Goal: Task Accomplishment & Management: Complete application form

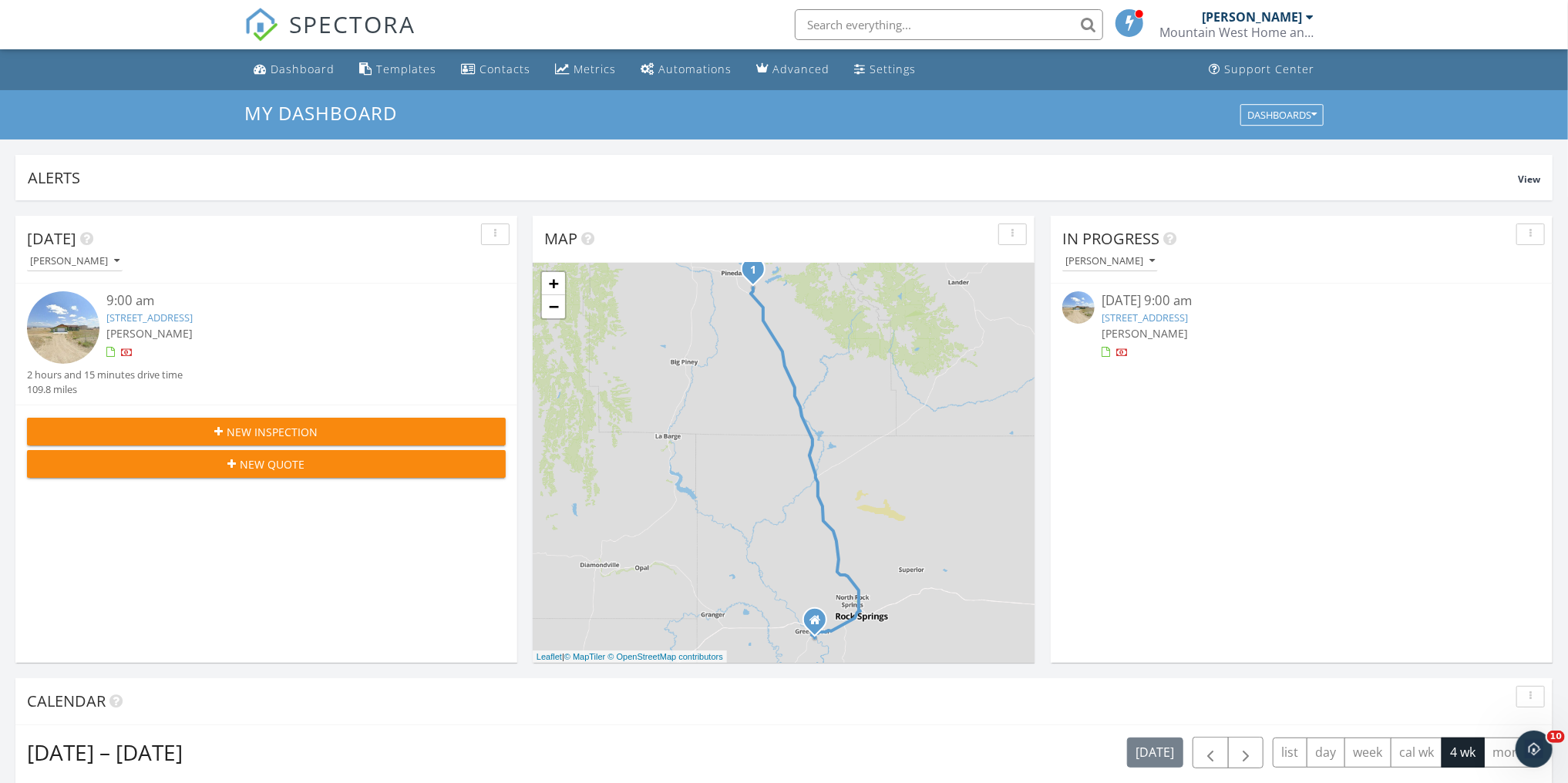
click at [1127, 349] on div at bounding box center [1124, 354] width 13 height 13
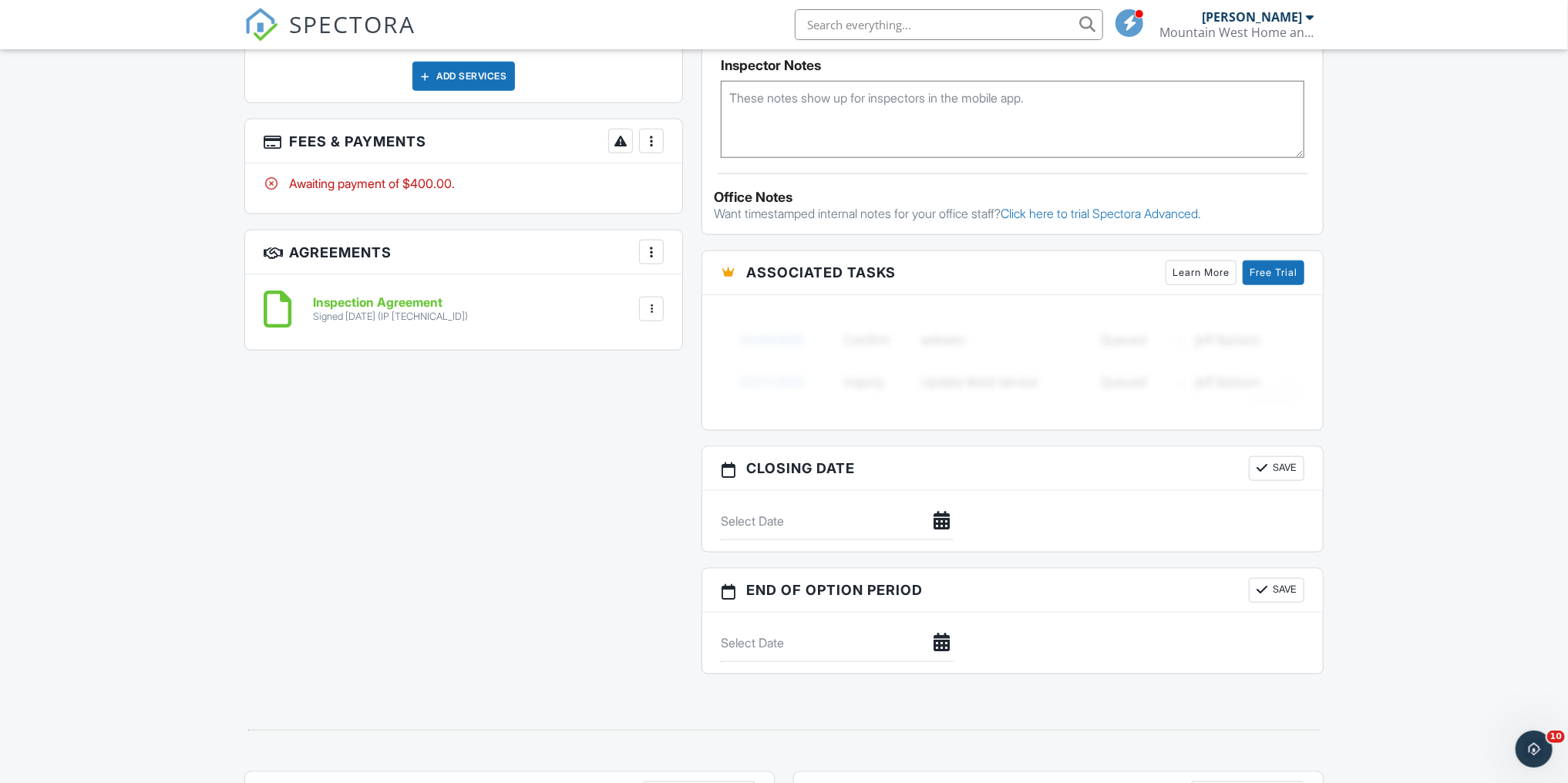
click at [657, 134] on div at bounding box center [651, 141] width 15 height 15
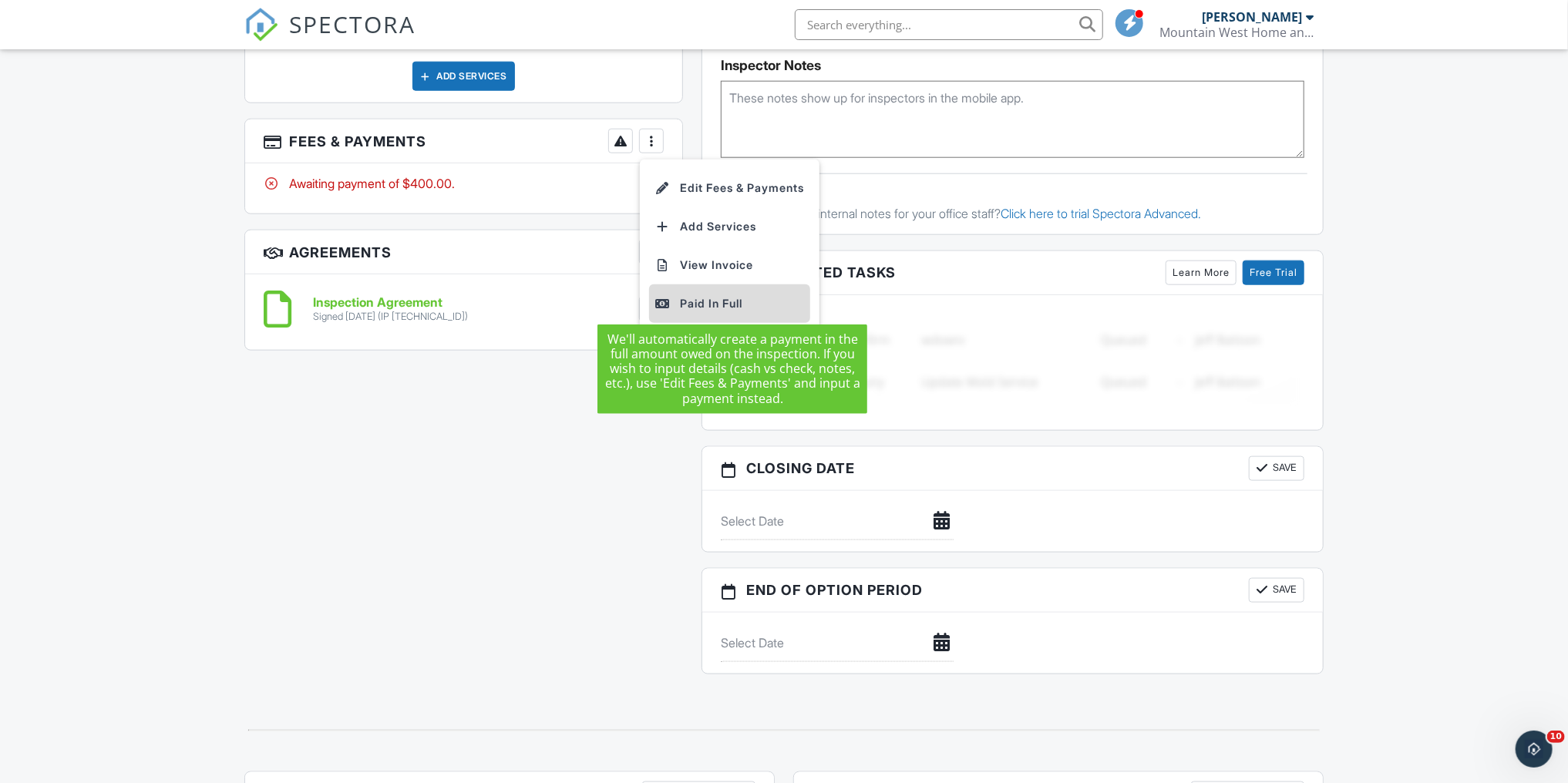
click at [703, 294] on div "Paid In Full" at bounding box center [729, 303] width 149 height 18
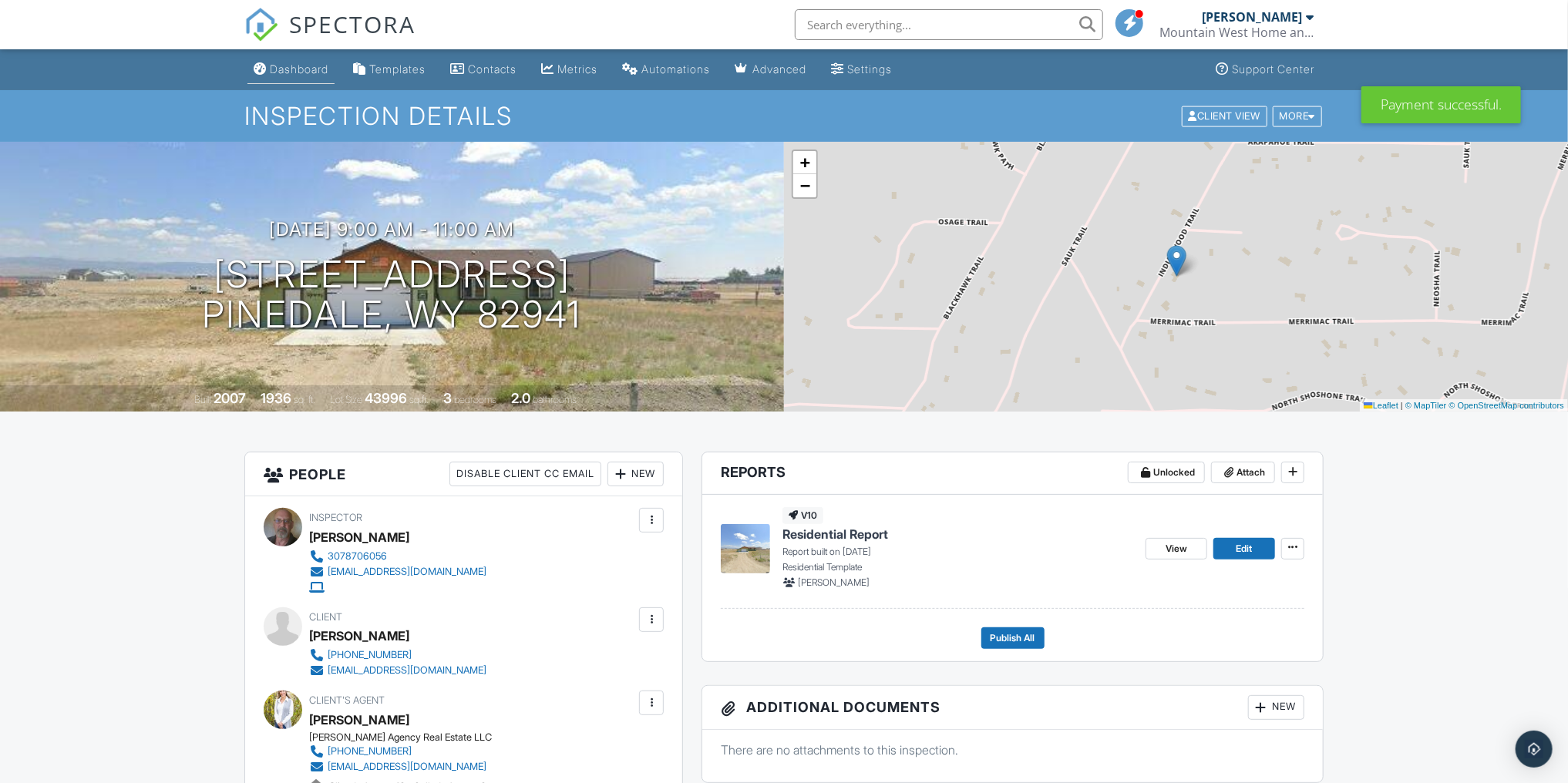
click at [314, 72] on div "Dashboard" at bounding box center [299, 69] width 59 height 13
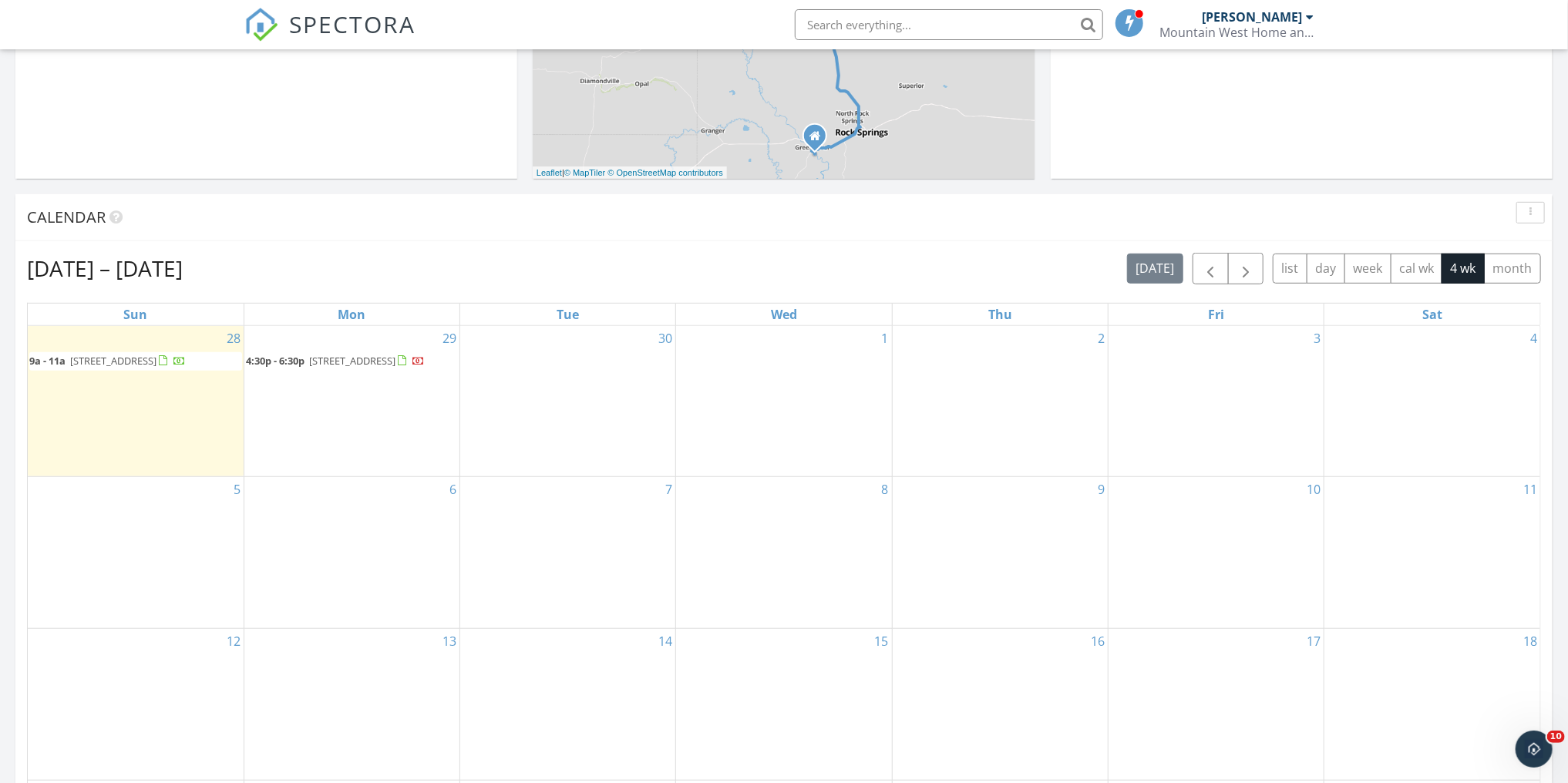
scroll to position [494, 0]
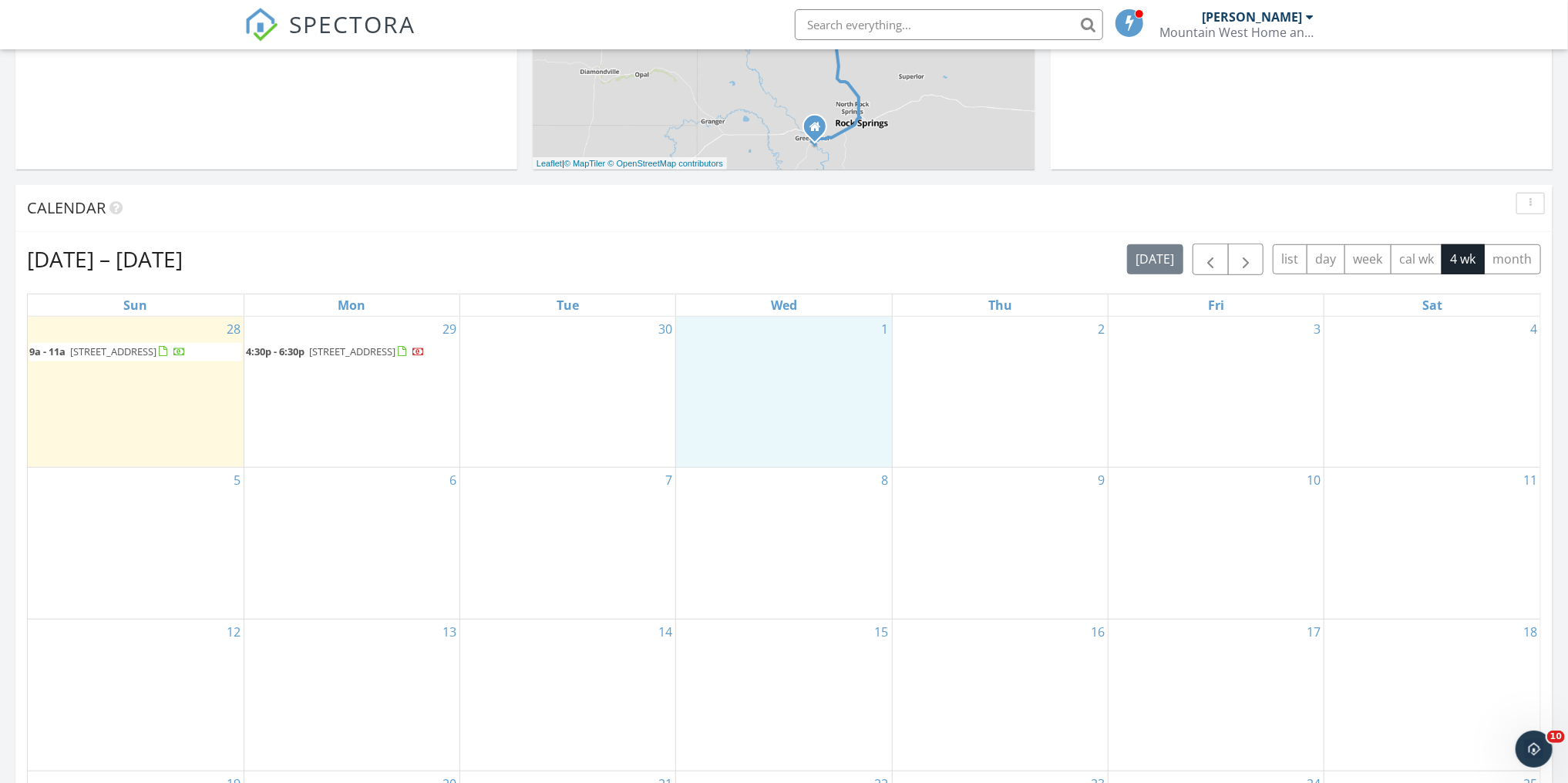
click at [768, 349] on div "1" at bounding box center [783, 392] width 215 height 150
click at [794, 285] on link "Inspection" at bounding box center [782, 286] width 80 height 25
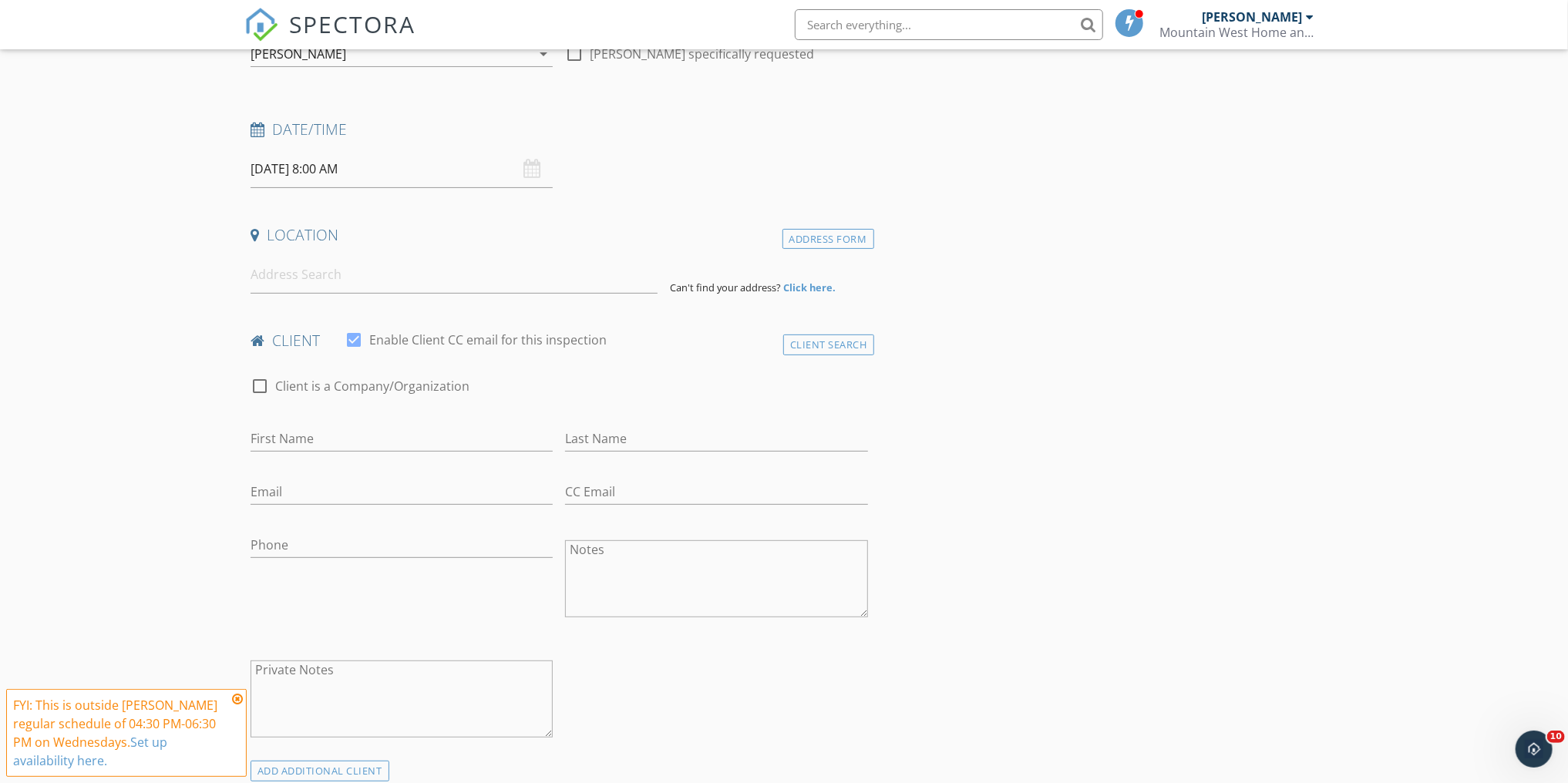
scroll to position [185, 0]
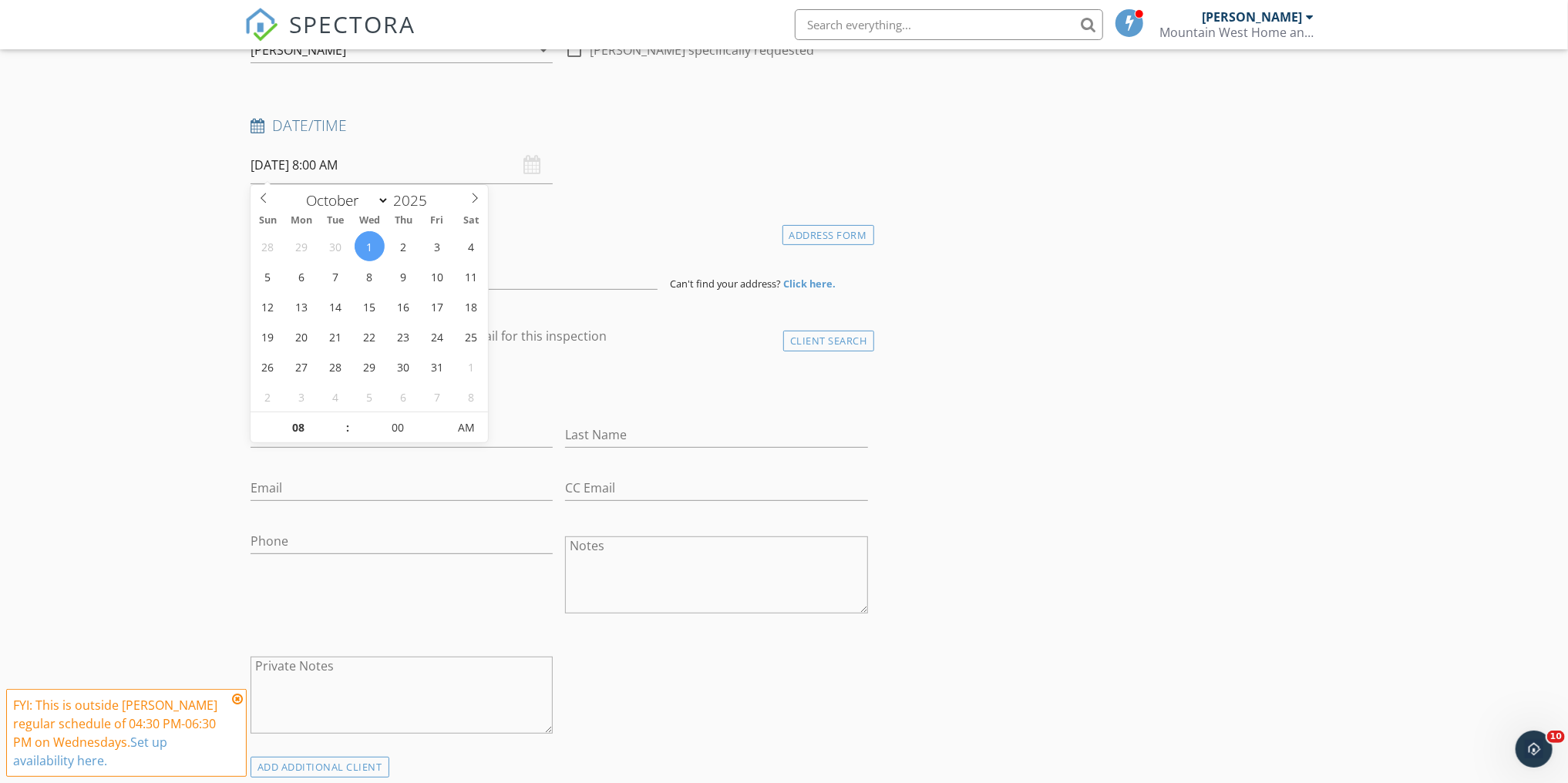
click at [418, 161] on input "[DATE] 8:00 AM" at bounding box center [402, 165] width 302 height 38
type input "09"
type input "[DATE] 9:00 AM"
click at [340, 416] on span at bounding box center [340, 420] width 11 height 15
type input "10"
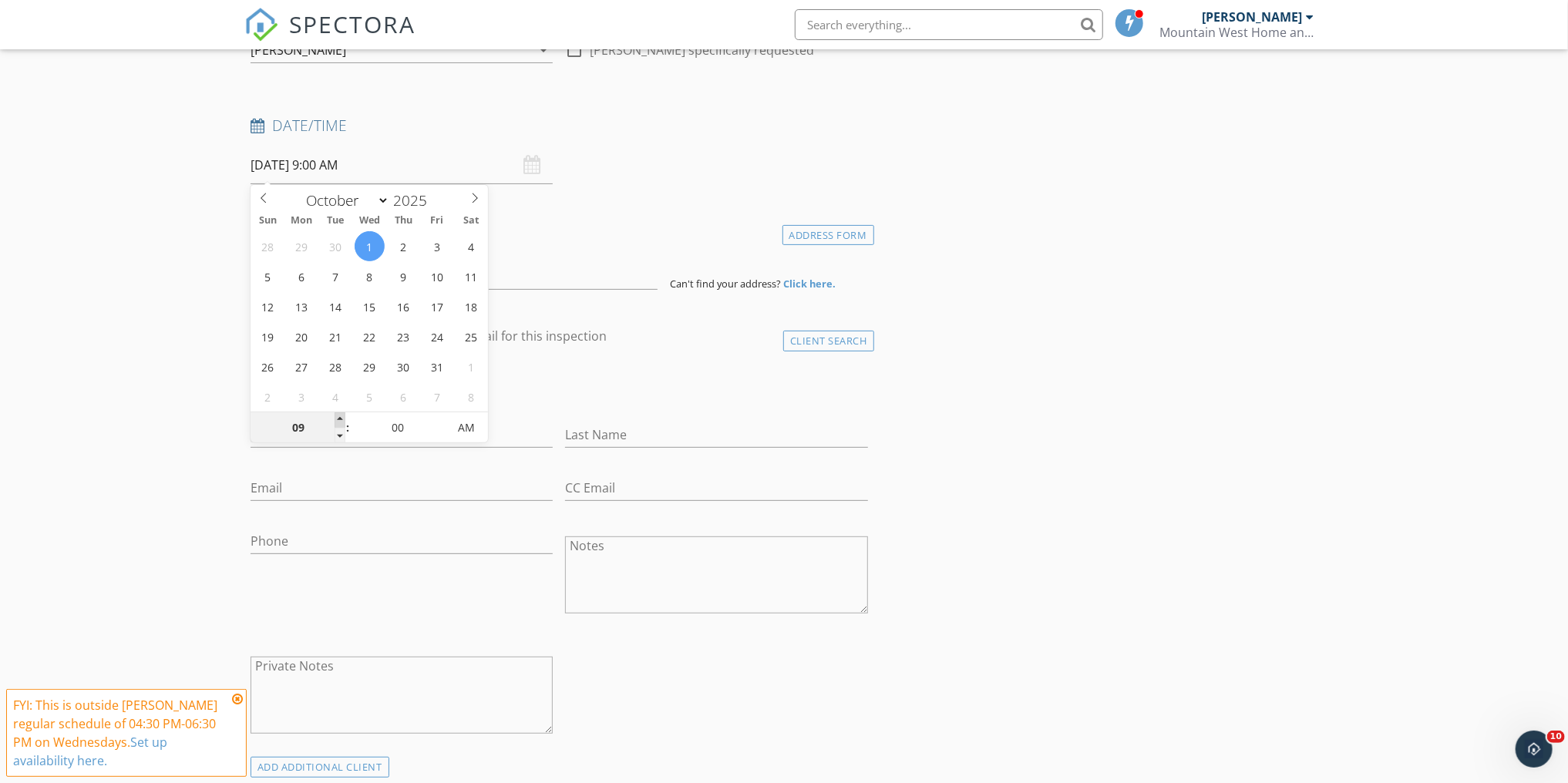
type input "10/01/2025 10:00 AM"
click at [340, 416] on span at bounding box center [340, 420] width 11 height 15
type input "11"
type input "10/01/2025 11:00 AM"
click at [340, 416] on span at bounding box center [340, 420] width 11 height 15
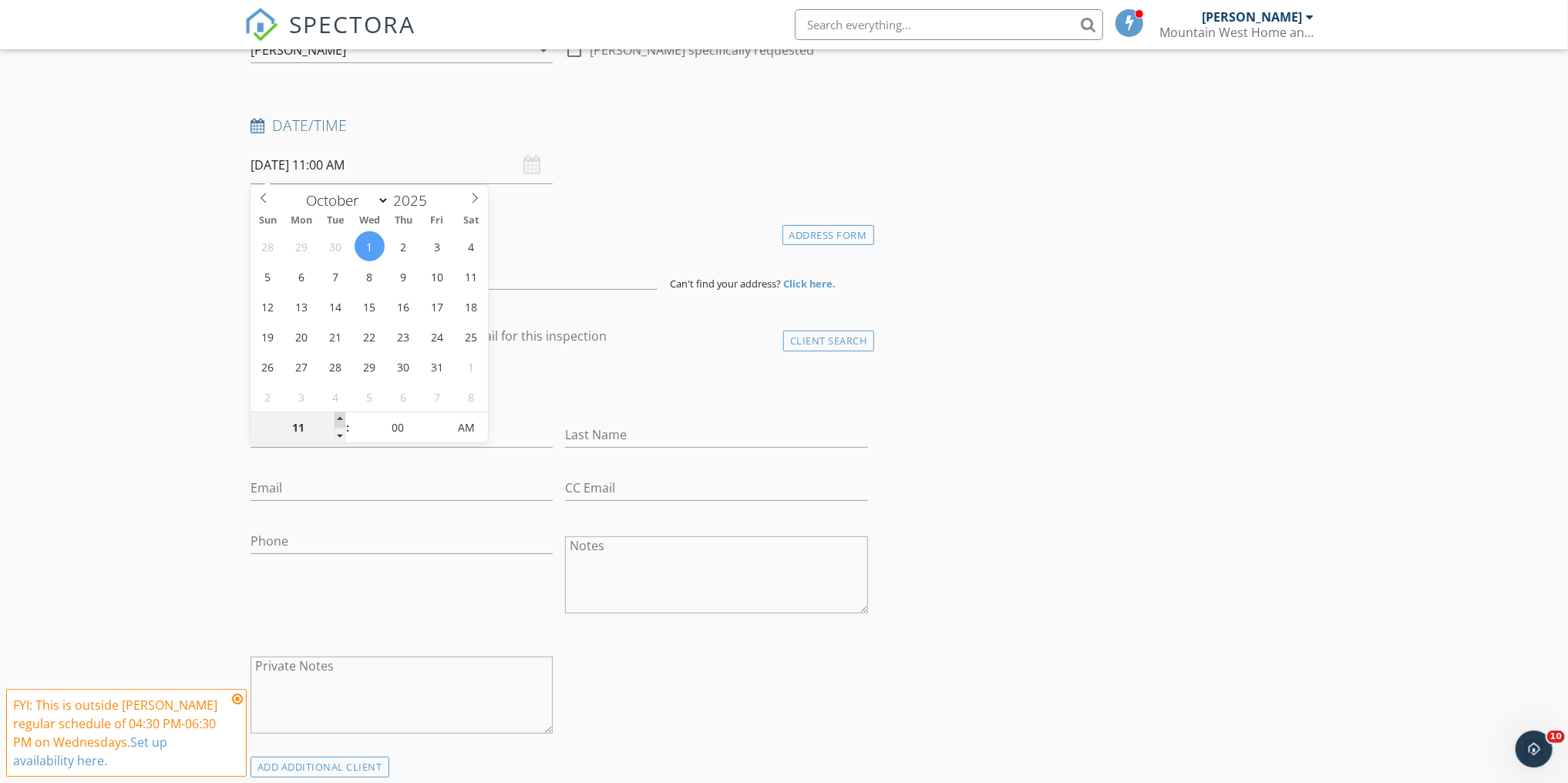
type input "12"
type input "10/01/2025 12:00 PM"
click at [340, 416] on span at bounding box center [340, 420] width 11 height 15
type input "01"
type input "10/01/2025 1:00 PM"
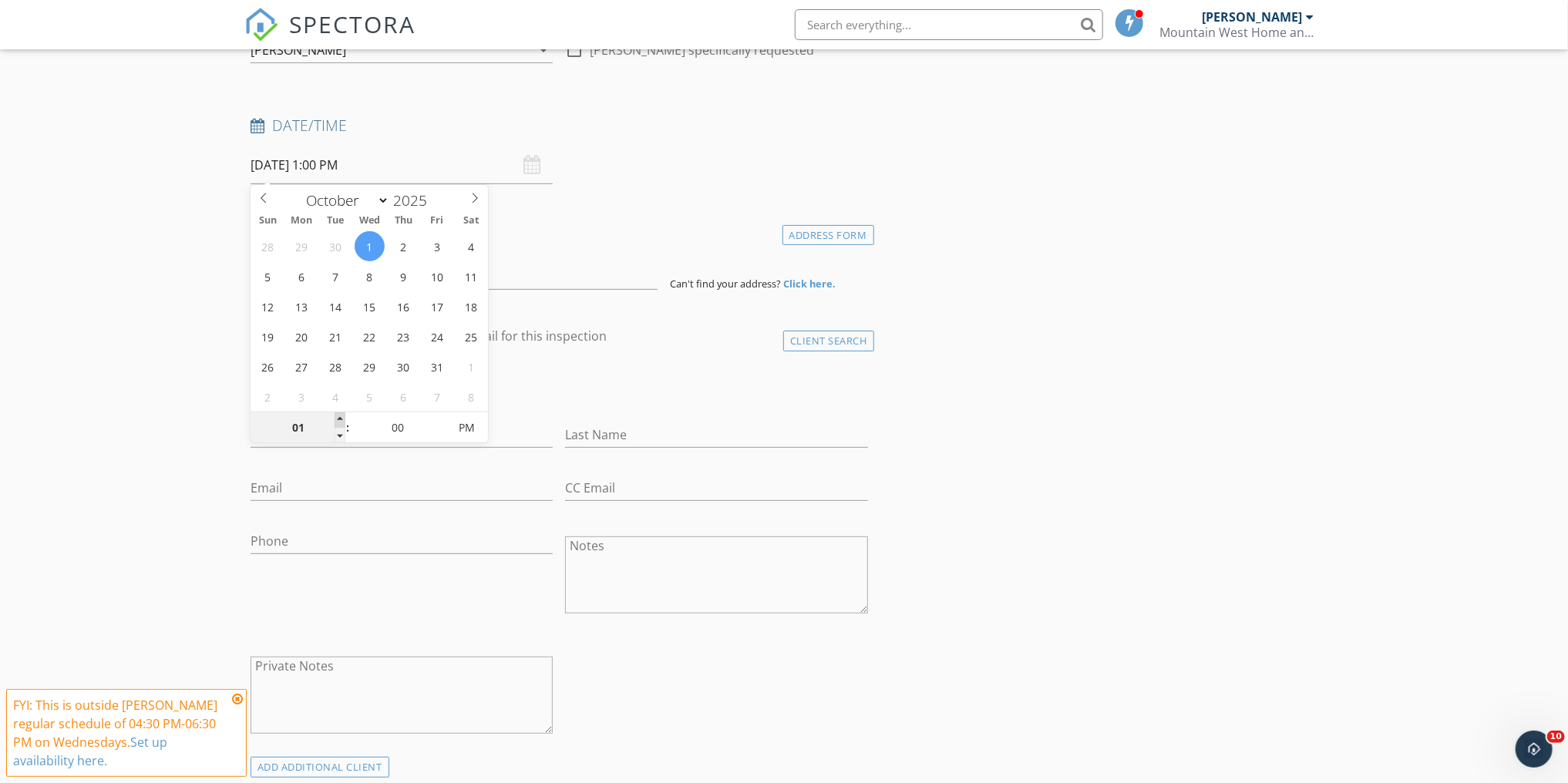
click at [340, 413] on span at bounding box center [340, 420] width 11 height 15
type input "02"
type input "10/01/2025 2:00 PM"
click at [341, 413] on span at bounding box center [340, 420] width 11 height 15
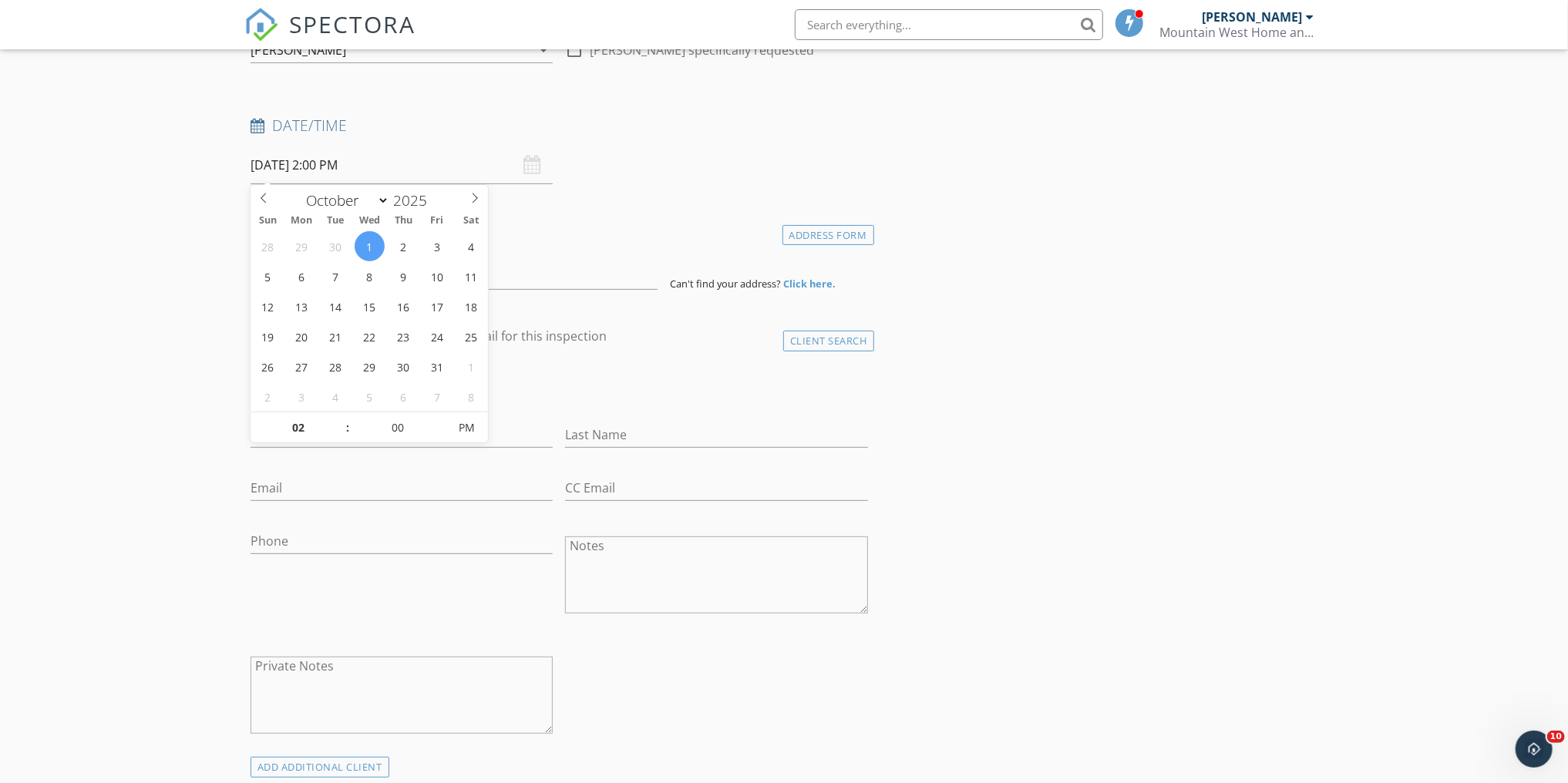
click at [343, 411] on div "28 29 30 1 2 3 4 5 6 7 8 9 10 11 12 13 14 15 16 17 18 19 20 21 22 23 24 25 26 2…" at bounding box center [369, 321] width 238 height 180
click at [344, 411] on div "28 29 30 1 2 3 4 5 6 7 8 9 10 11 12 13 14 15 16 17 18 19 20 21 22 23 24 25 26 2…" at bounding box center [369, 321] width 238 height 180
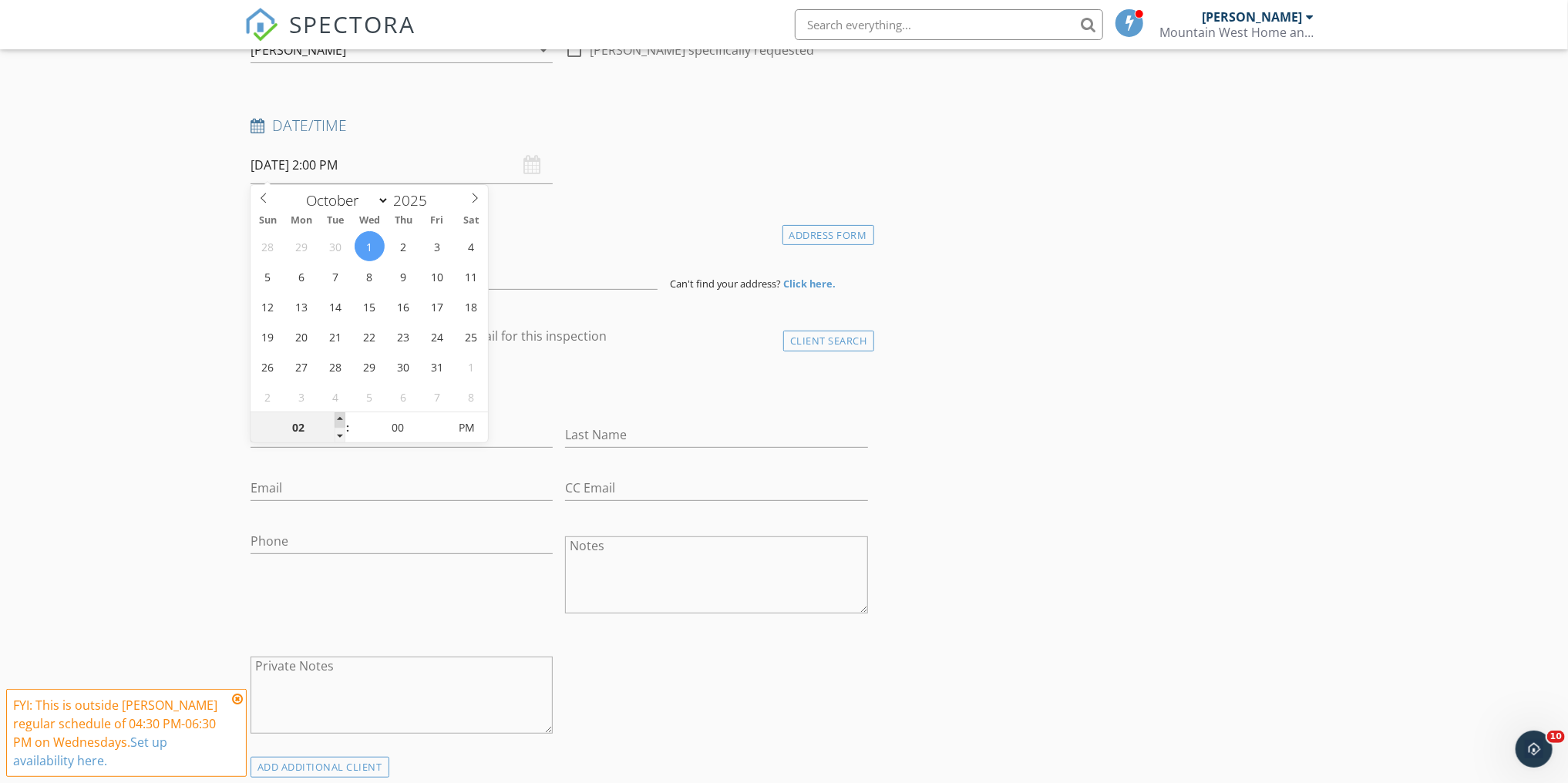
type input "03"
type input "10/01/2025 3:00 PM"
click at [343, 414] on span at bounding box center [340, 420] width 11 height 15
type input "04"
type input "10/01/2025 4:00 PM"
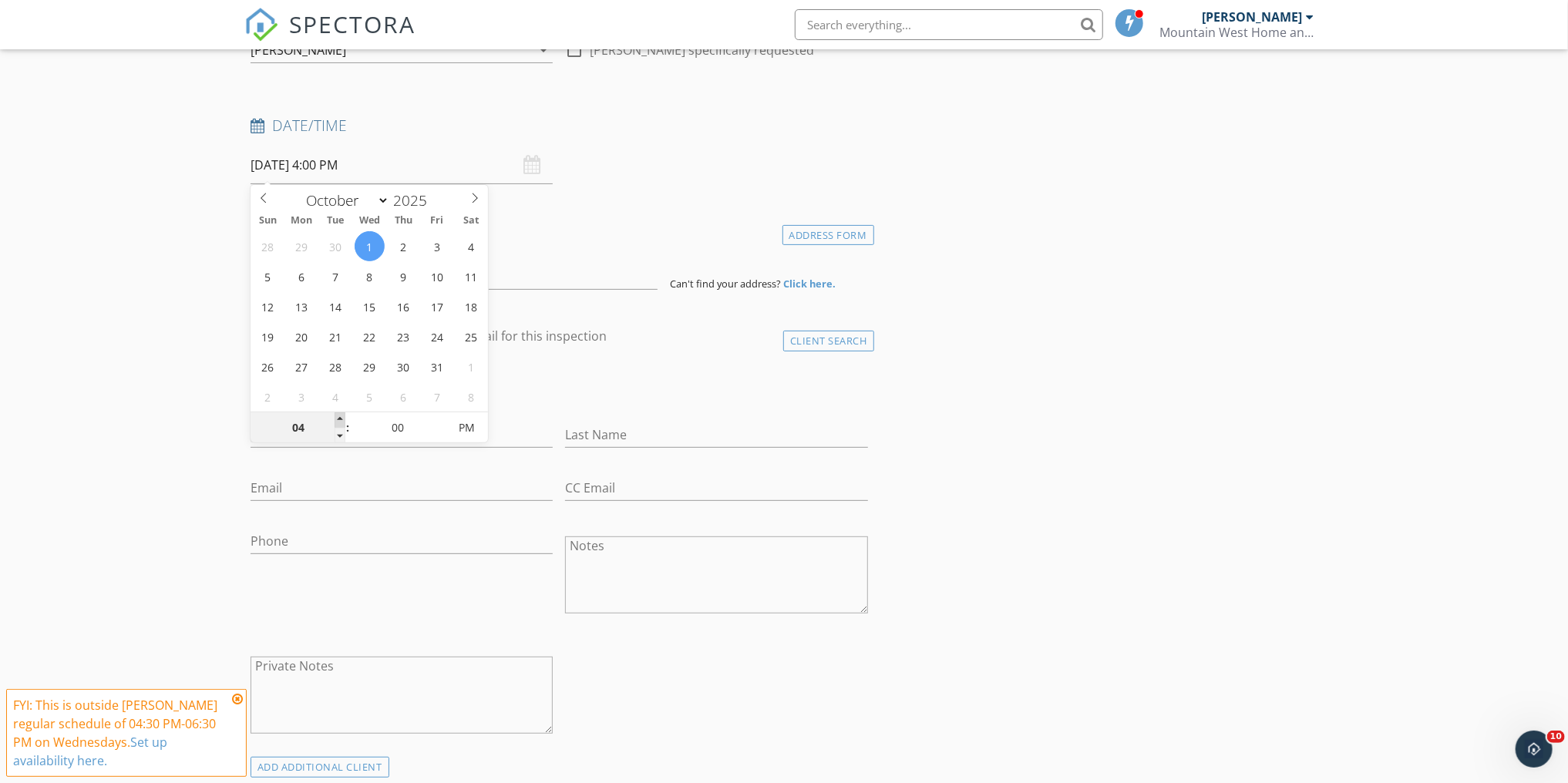
click at [341, 415] on span at bounding box center [340, 420] width 11 height 15
type input "05"
type input "10/01/2025 4:05 PM"
click at [437, 416] on span at bounding box center [441, 420] width 11 height 15
type input "10"
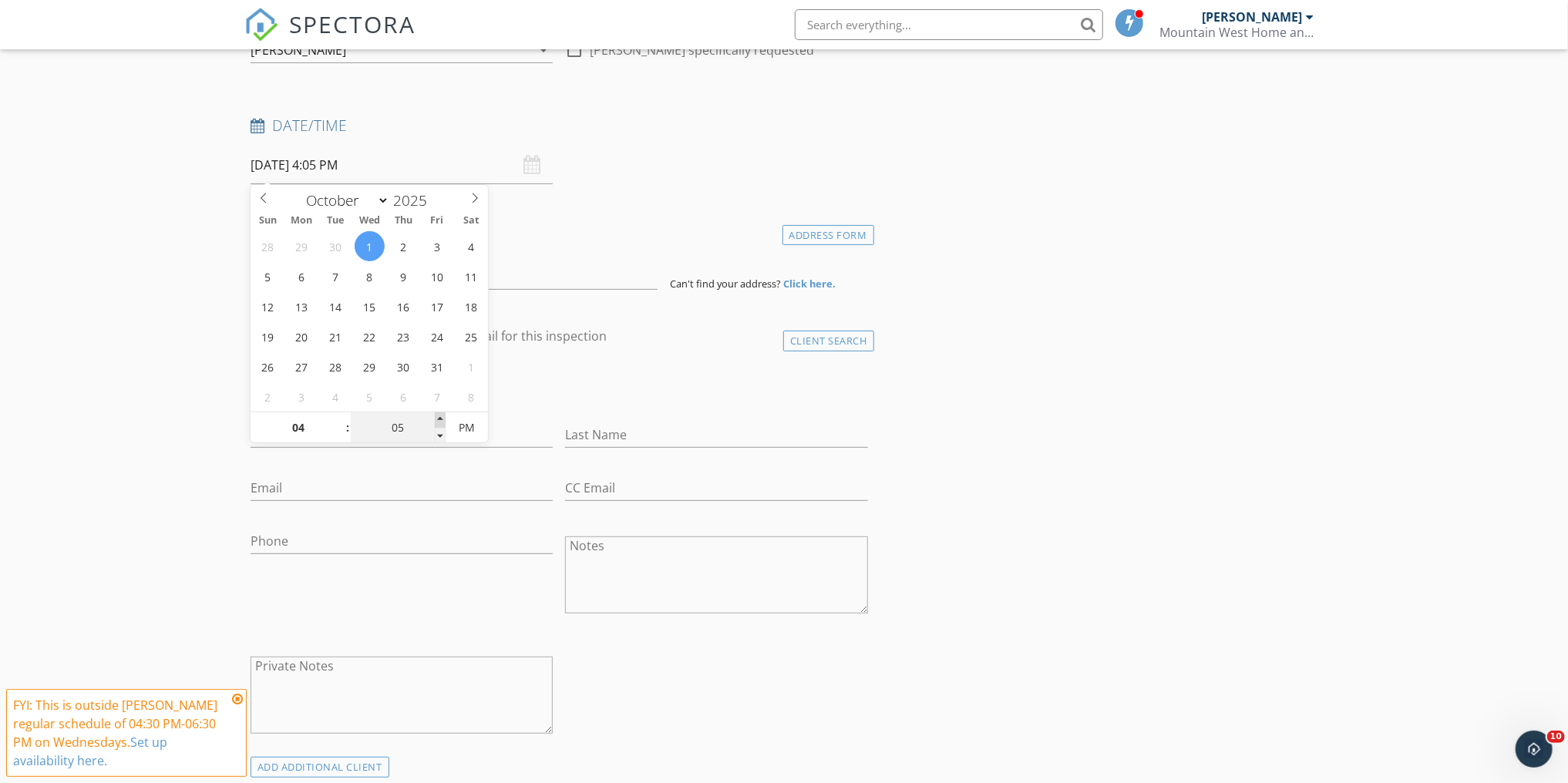
type input "10/01/2025 4:10 PM"
click at [437, 416] on span at bounding box center [441, 420] width 11 height 15
type input "15"
type input "10/01/2025 4:15 PM"
click at [437, 416] on span at bounding box center [441, 420] width 11 height 15
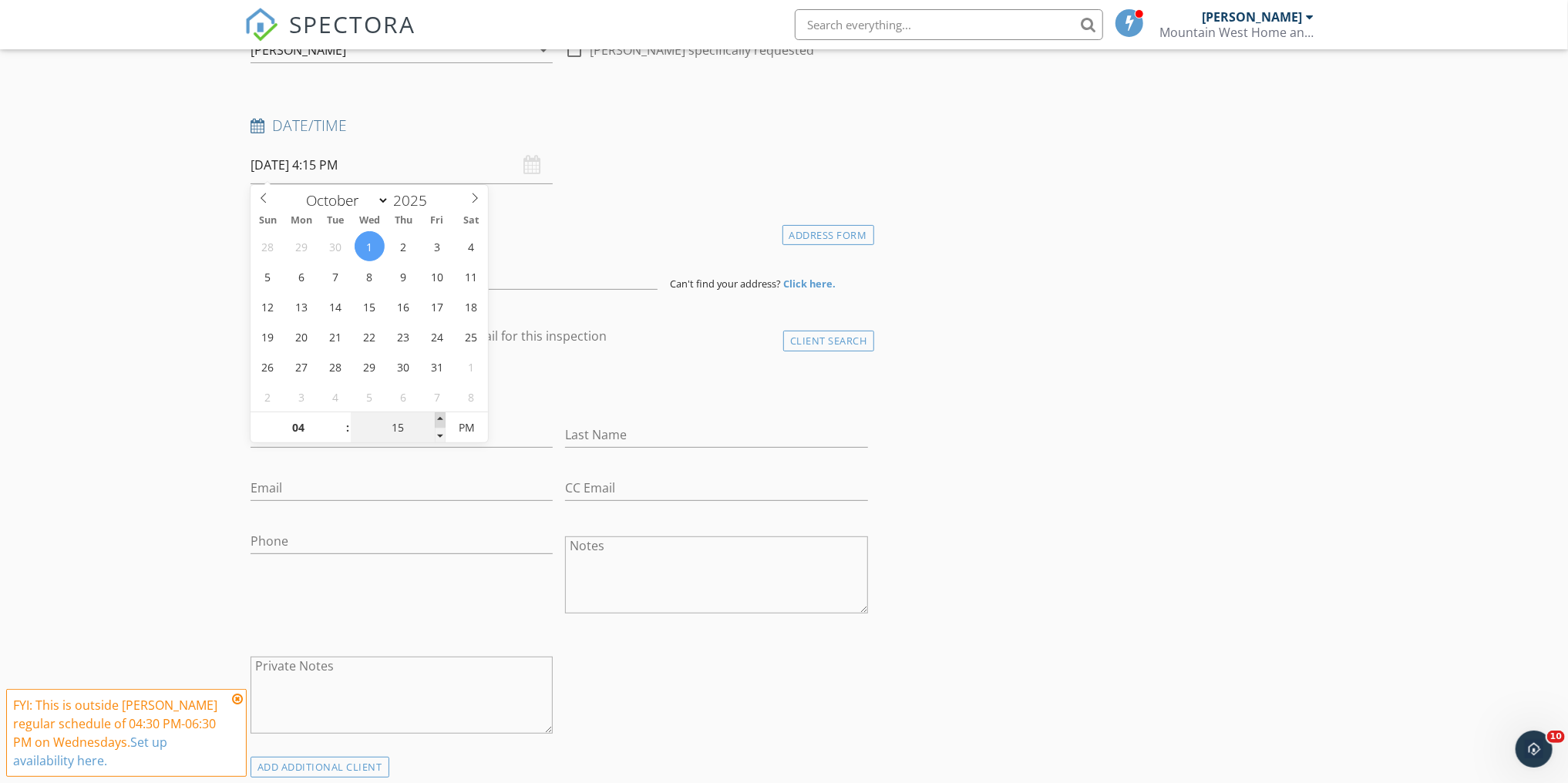
type input "20"
type input "10/01/2025 4:20 PM"
click at [437, 416] on span at bounding box center [441, 420] width 11 height 15
type input "25"
type input "10/01/2025 4:25 PM"
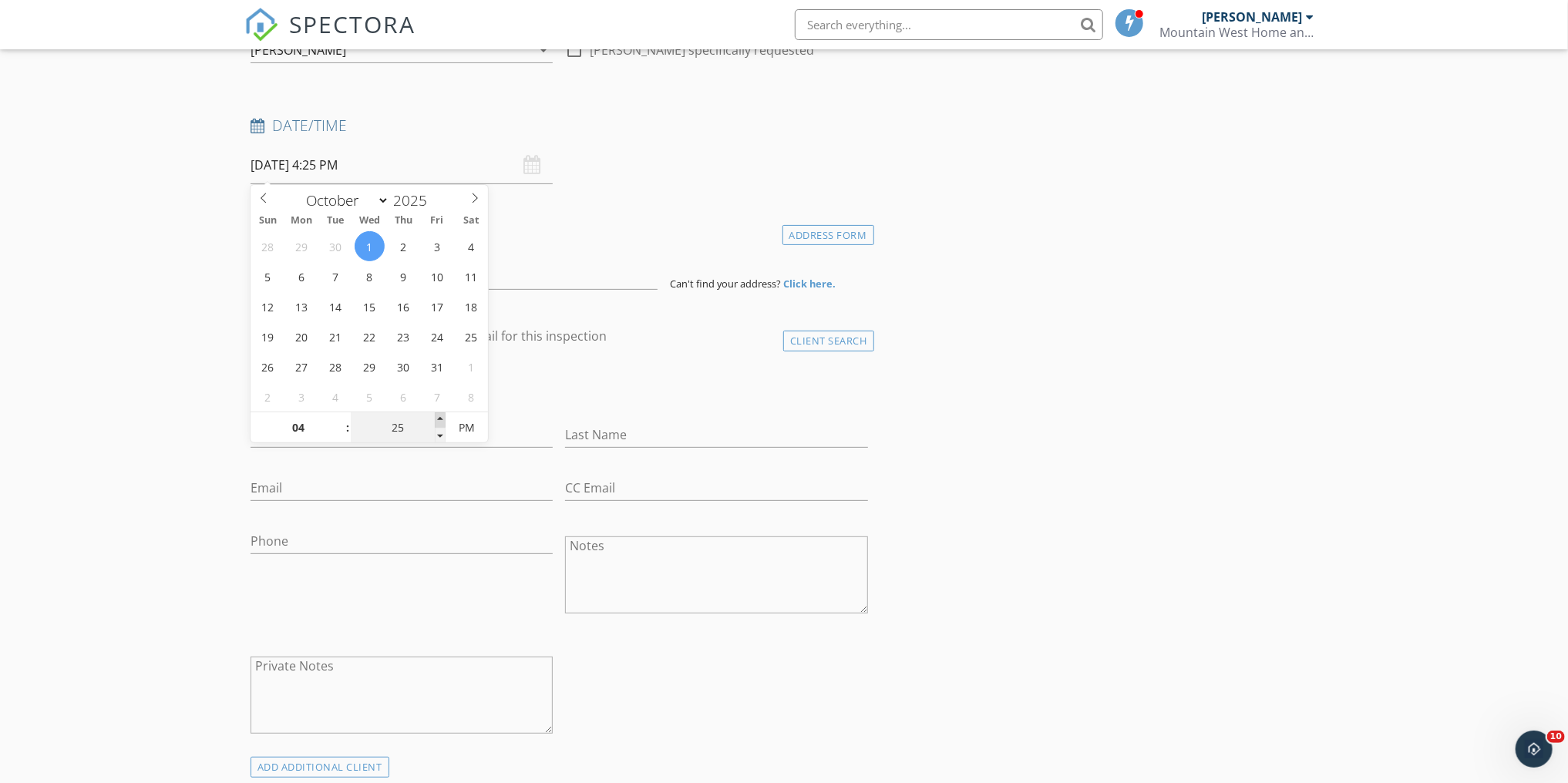
click at [437, 416] on span at bounding box center [441, 420] width 11 height 15
type input "30"
type input "10/01/2025 4:30 PM"
click at [437, 416] on span at bounding box center [441, 420] width 11 height 15
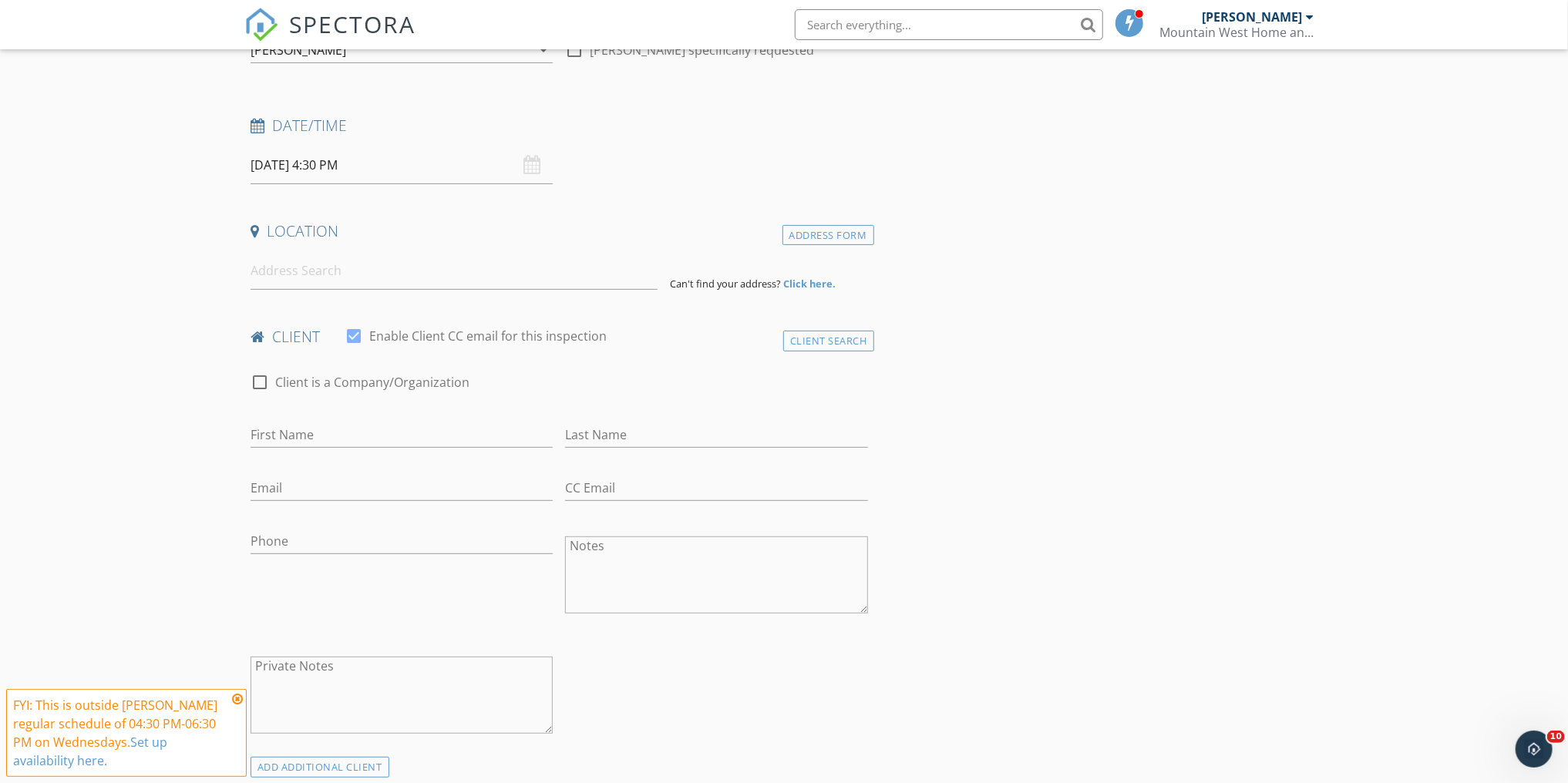
click at [276, 275] on input at bounding box center [454, 271] width 407 height 38
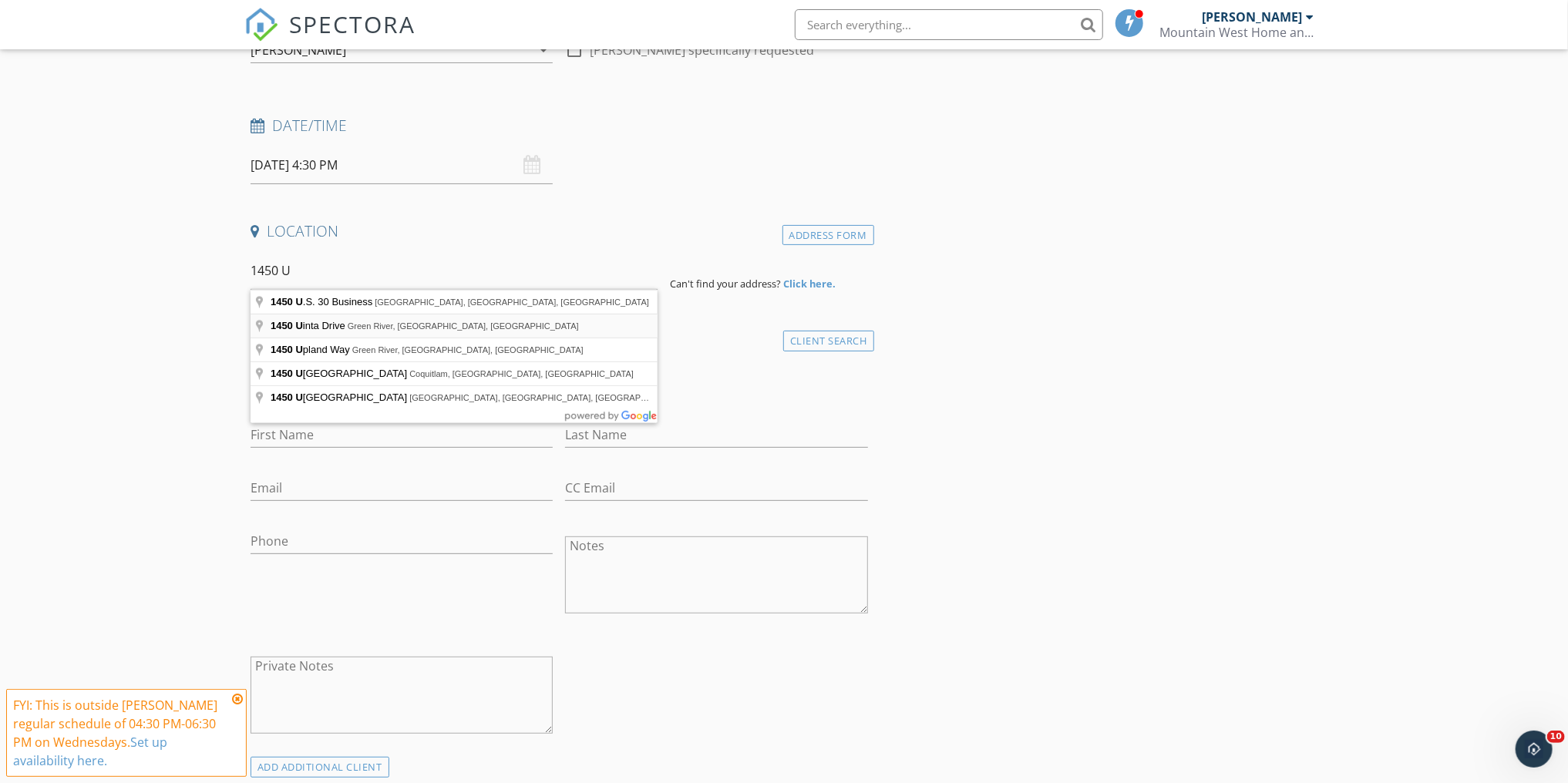
type input "1450 Uinta Drive, Green River, WY, USA"
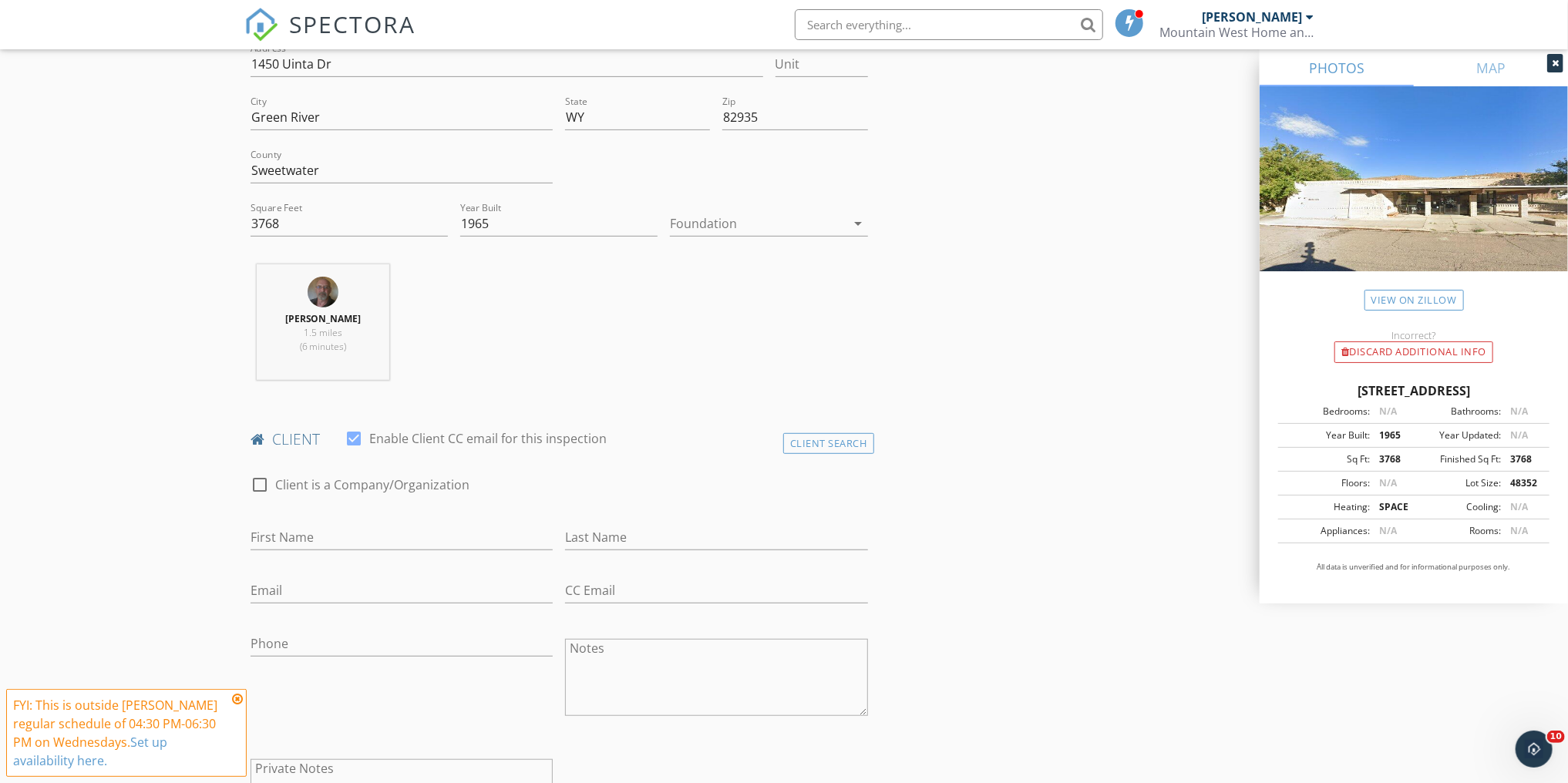
scroll to position [432, 0]
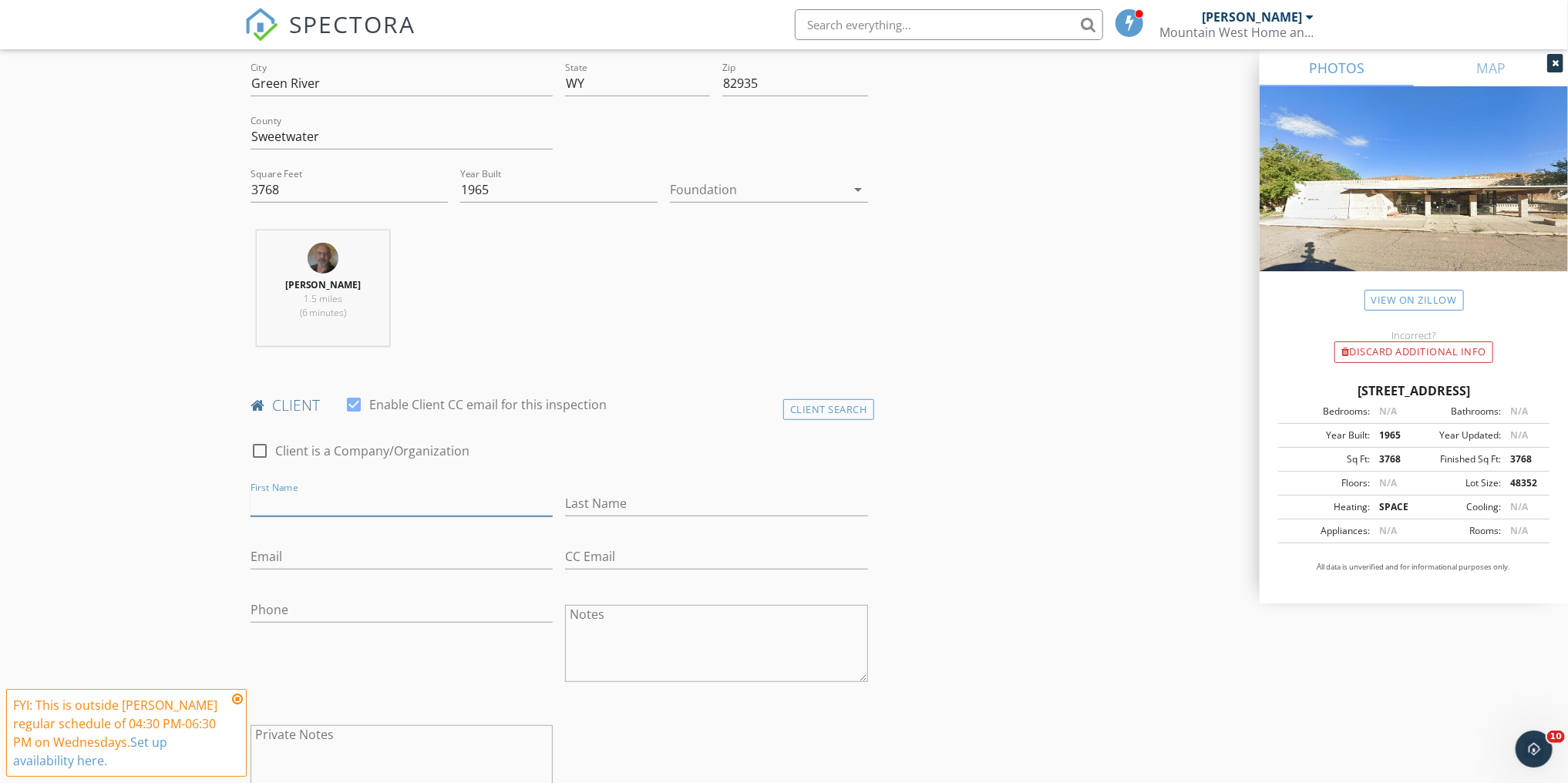
drag, startPoint x: 382, startPoint y: 496, endPoint x: 393, endPoint y: 495, distance: 11.0
click at [385, 496] on input "First Name" at bounding box center [402, 504] width 302 height 25
type input "Hayley"
type input "Strauss"
type input "hayleystrauss@yahoo.com"
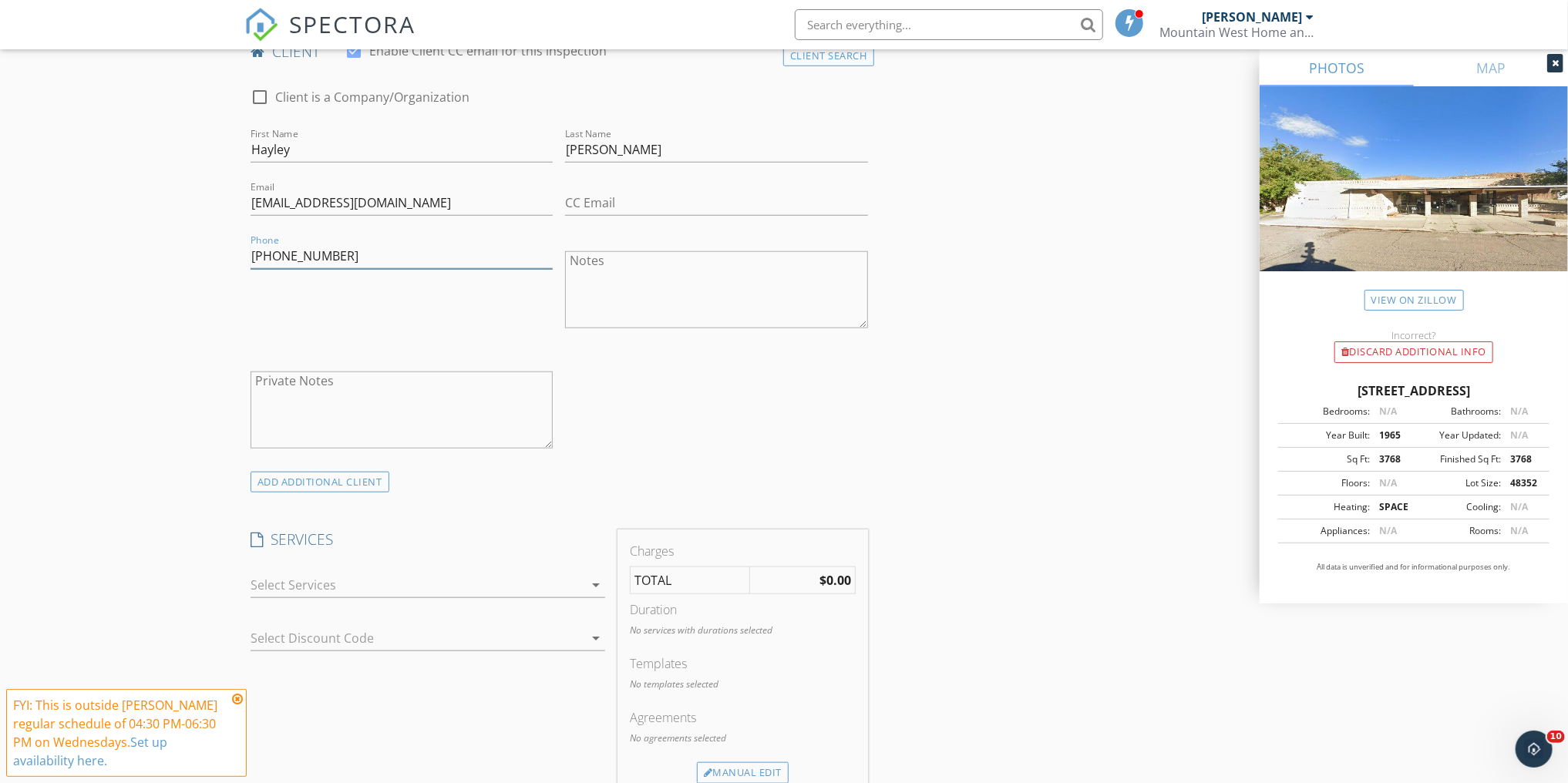
scroll to position [802, 0]
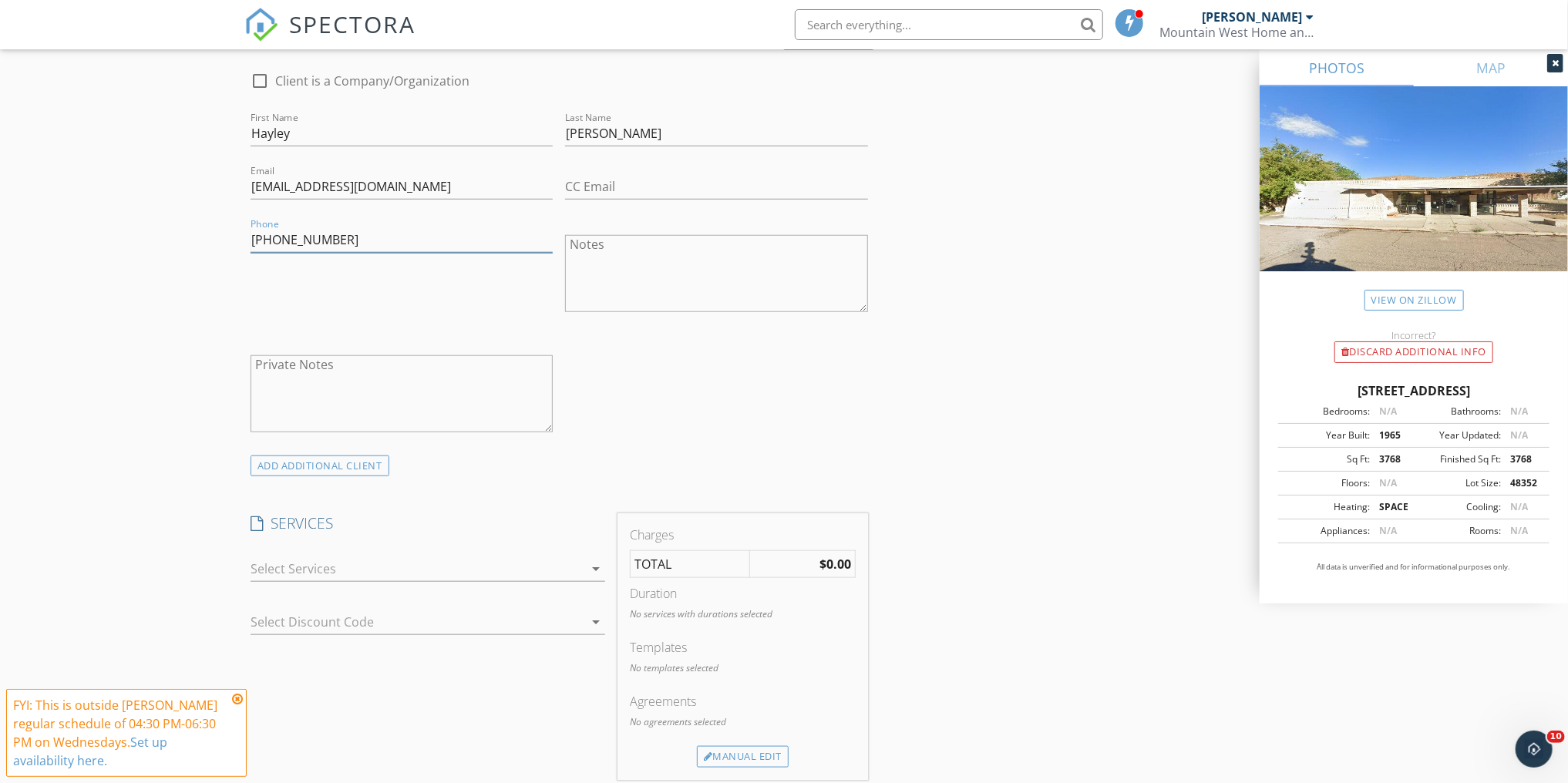
type input "307-871-7145"
click at [372, 566] on div at bounding box center [417, 568] width 333 height 25
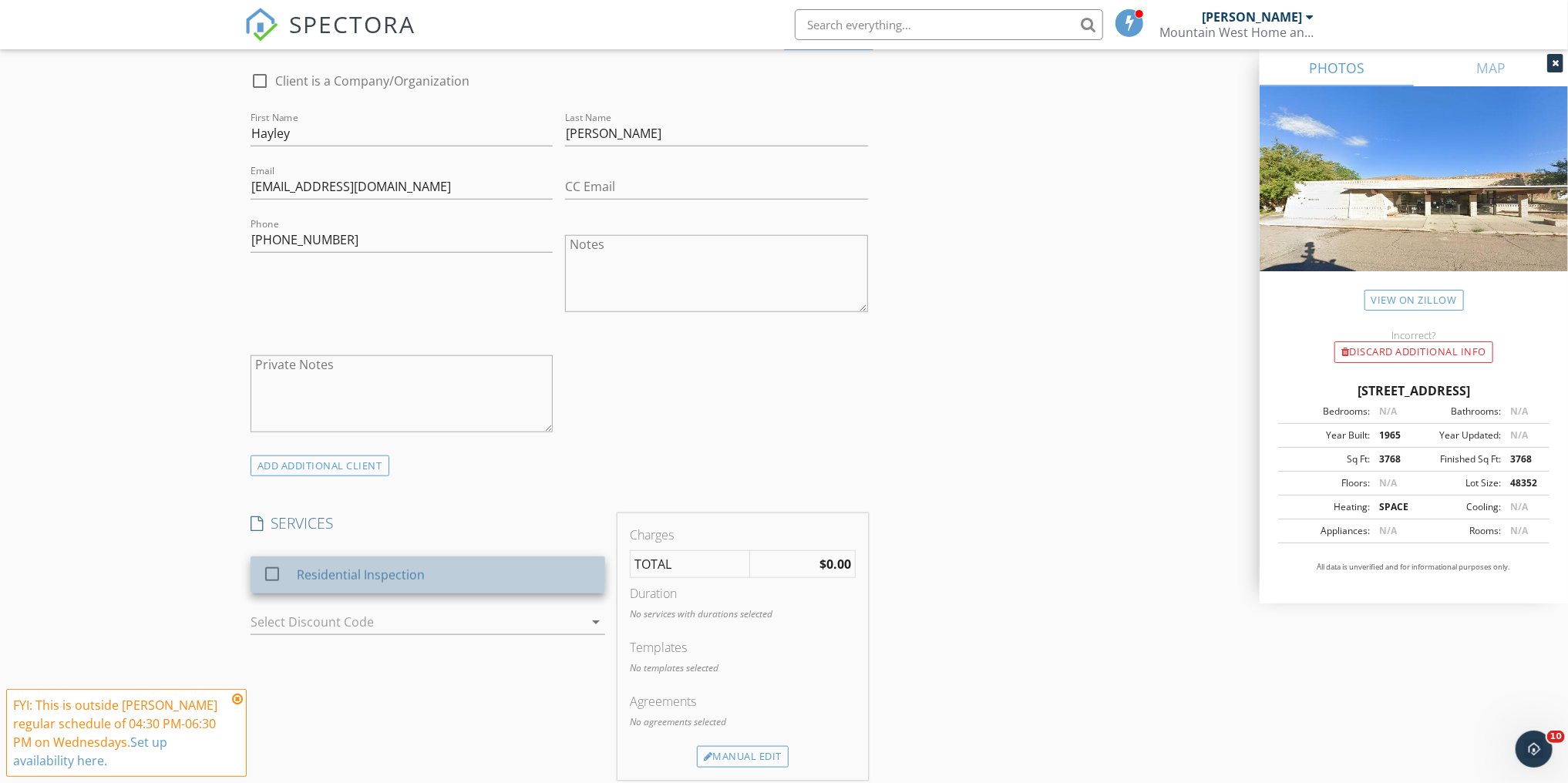
click at [316, 576] on div "Residential Inspection" at bounding box center [360, 575] width 128 height 18
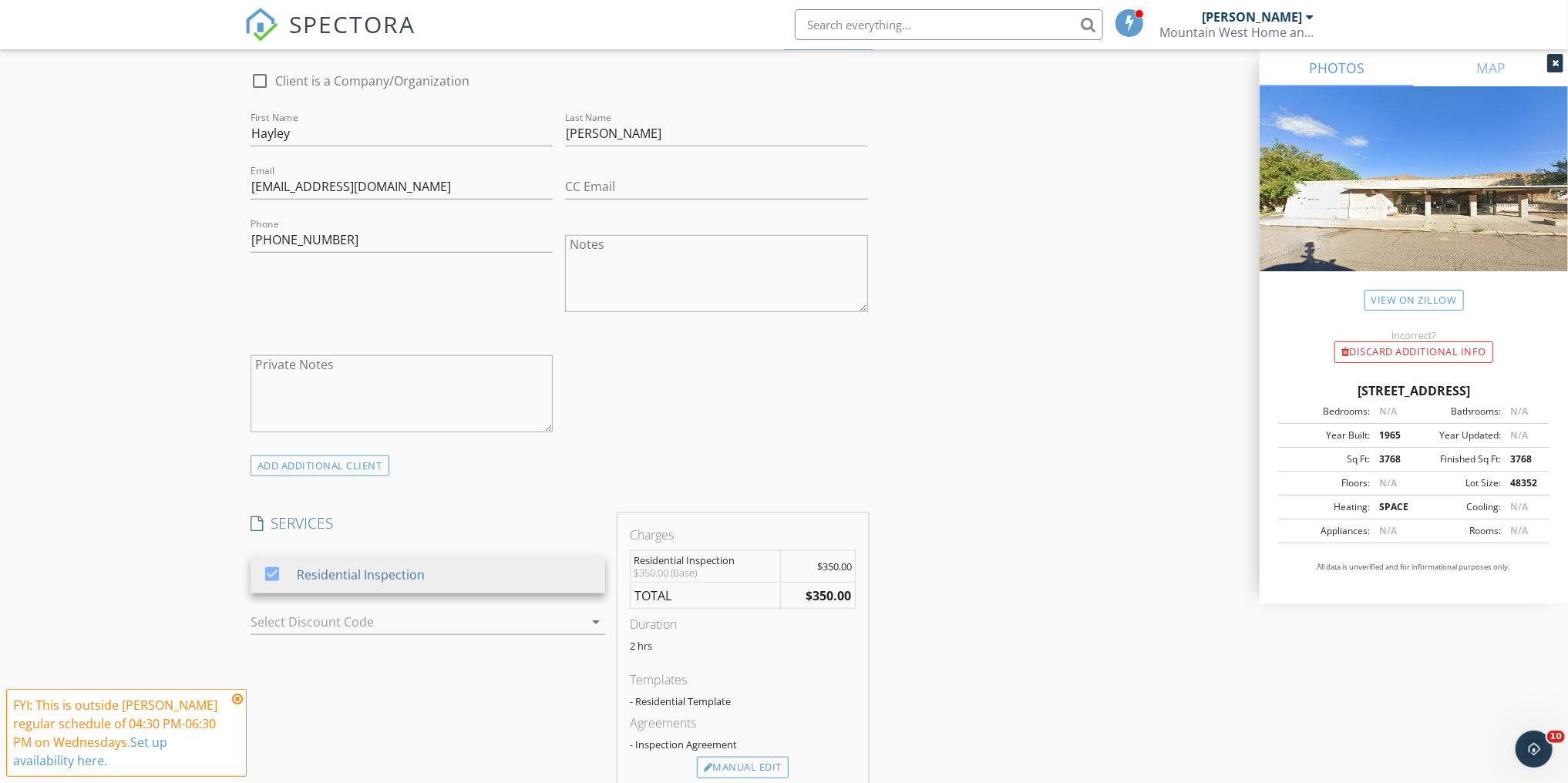
click at [573, 515] on h4 "SERVICES" at bounding box center [428, 523] width 355 height 20
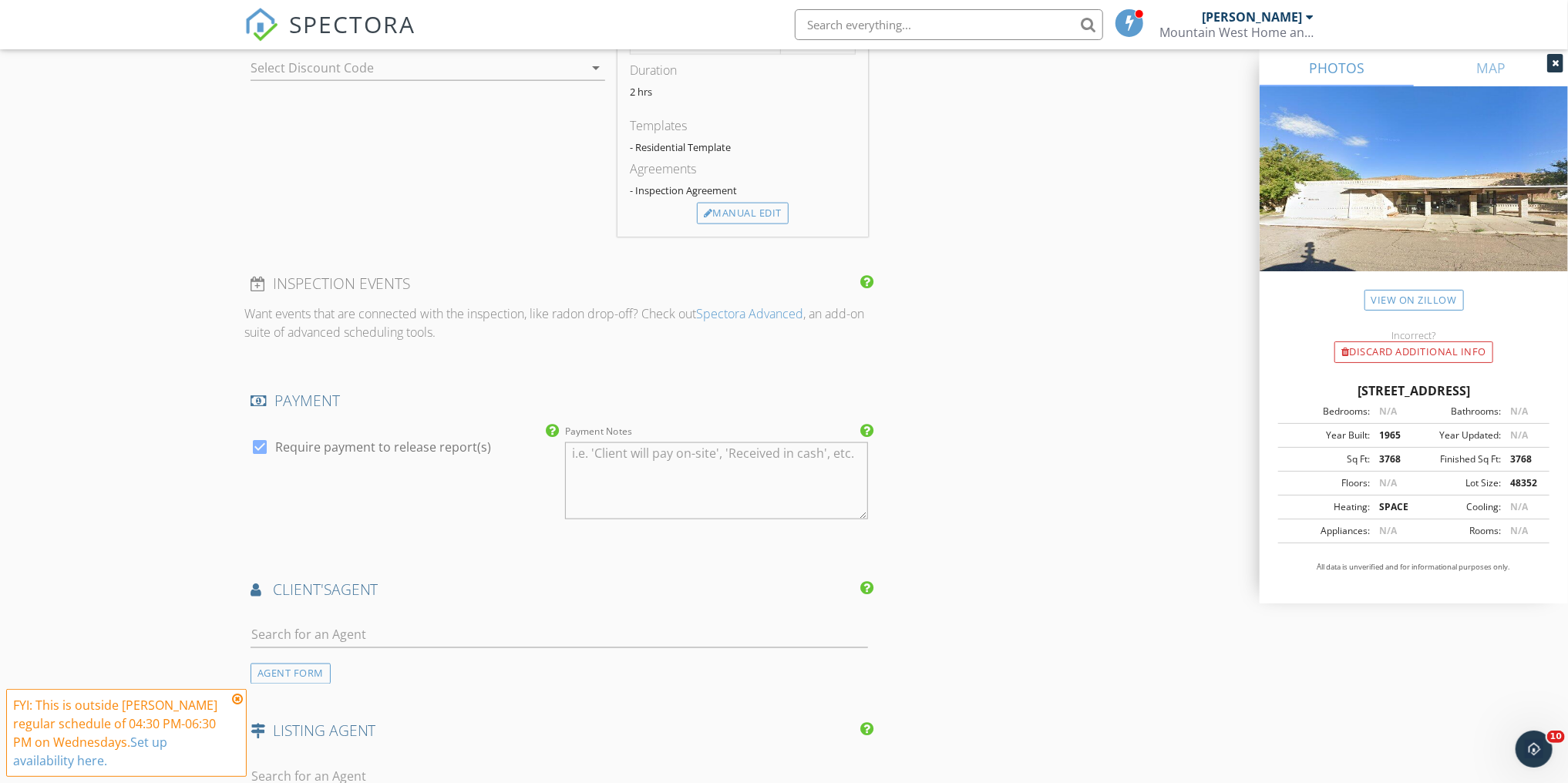
scroll to position [1357, 0]
click at [375, 634] on input "text" at bounding box center [559, 635] width 618 height 25
click at [367, 640] on input "kyl" at bounding box center [559, 635] width 618 height 25
type input "kyl"
click at [363, 672] on div "Brokerage Southwest" at bounding box center [342, 678] width 95 height 13
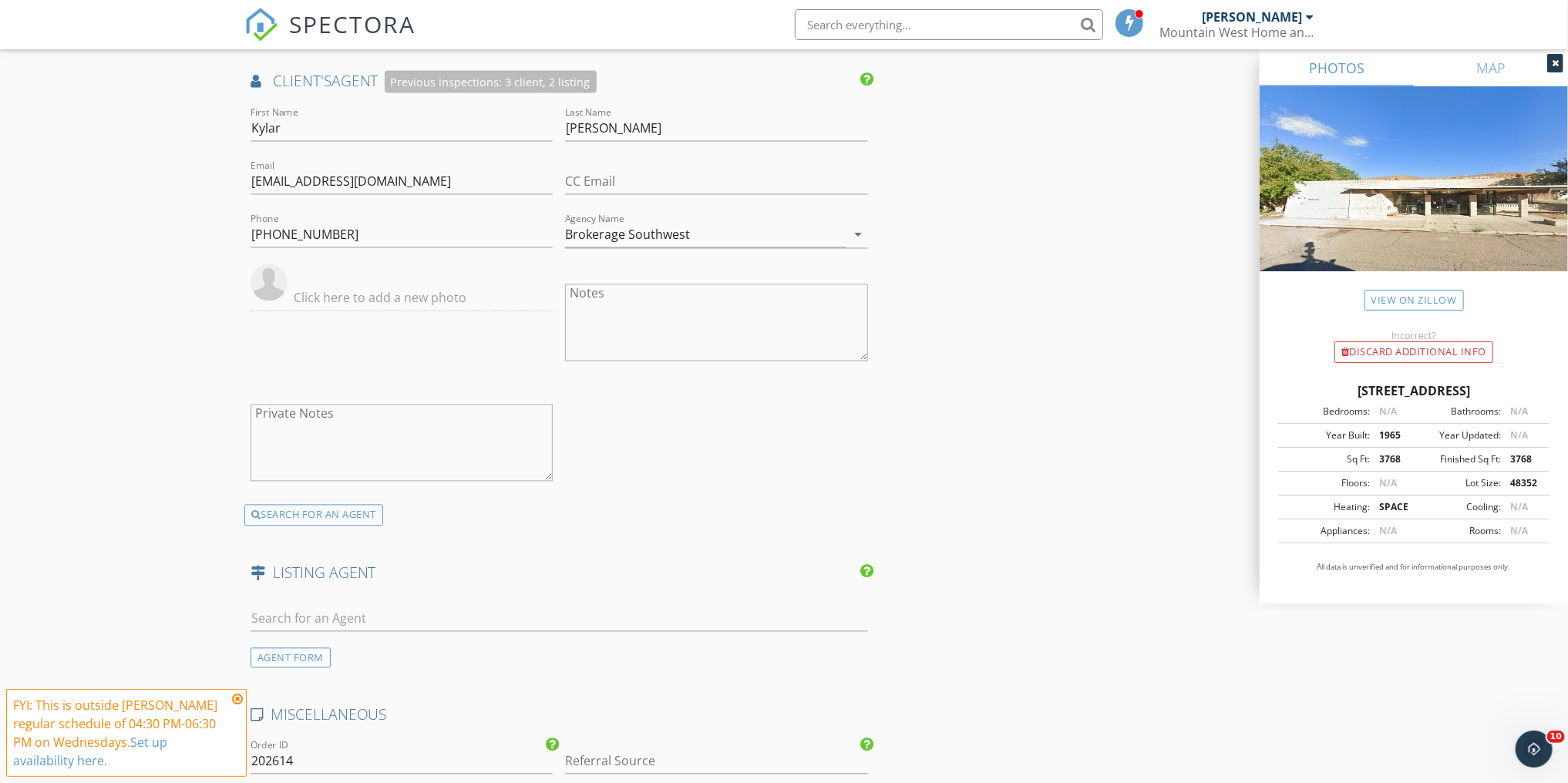
scroll to position [1850, 0]
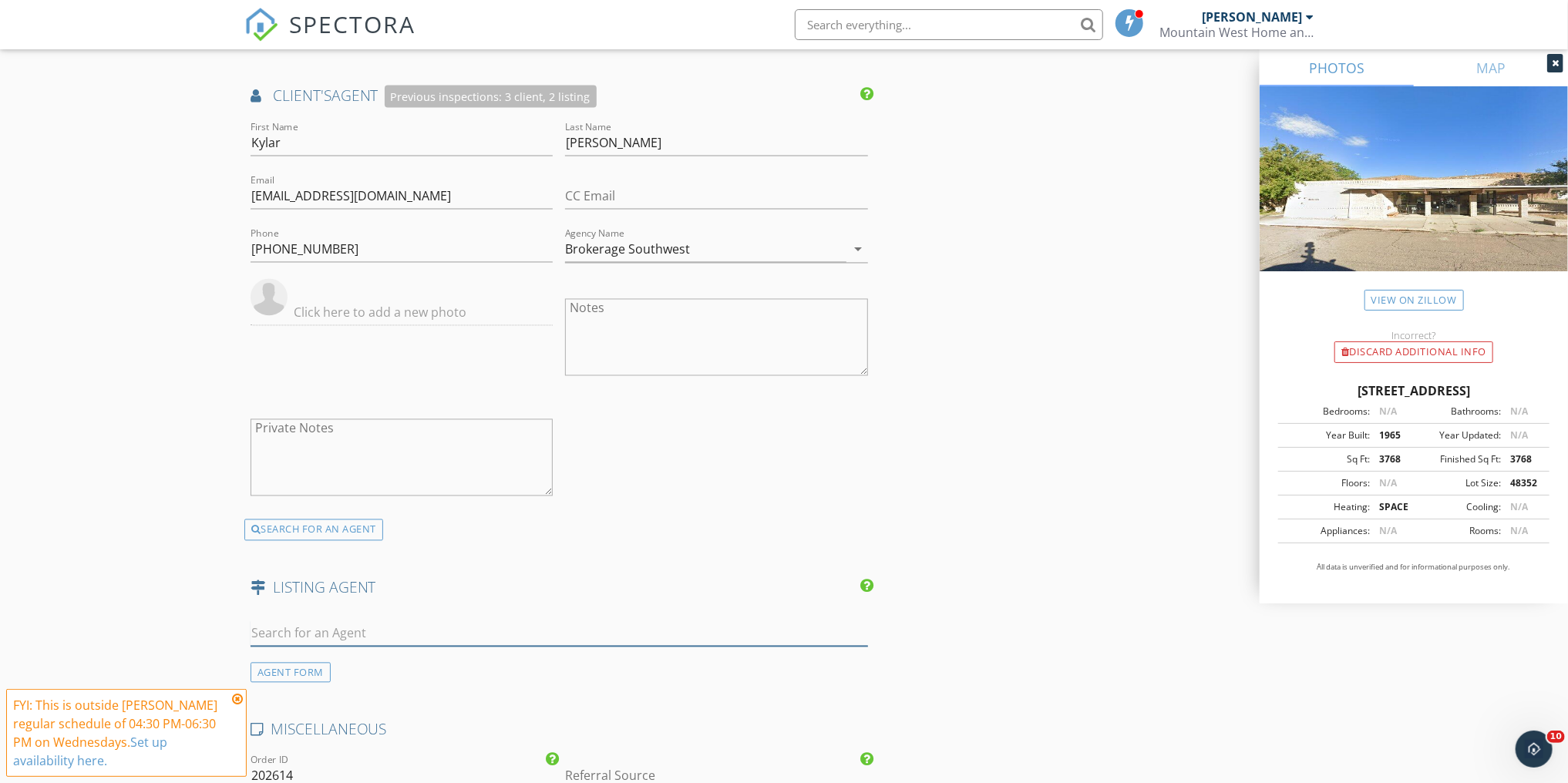
click at [339, 623] on input "text" at bounding box center [559, 634] width 618 height 25
type input "Kyla"
click at [348, 660] on div "Kylar Palmer" at bounding box center [342, 661] width 95 height 18
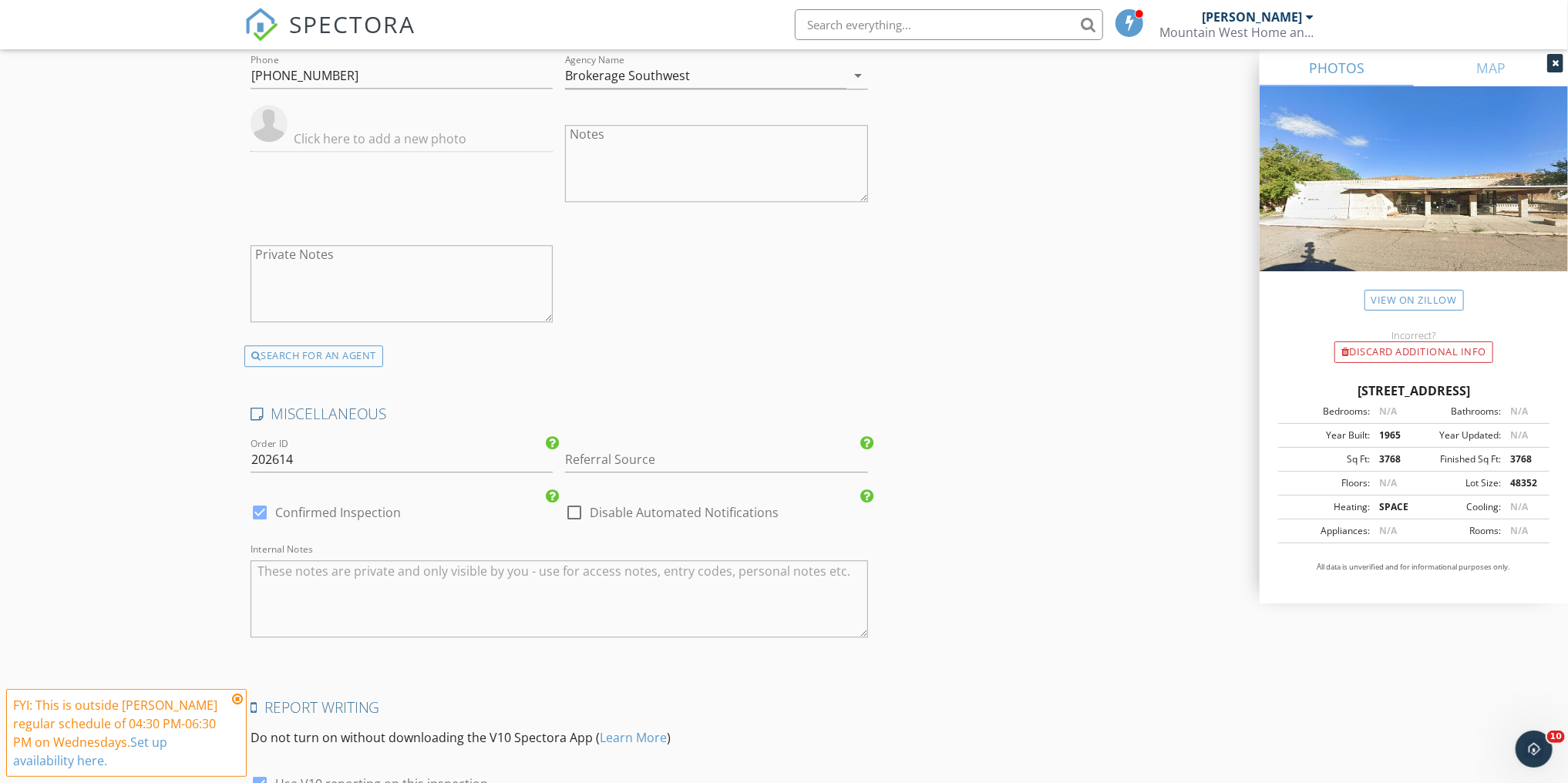
scroll to position [2666, 0]
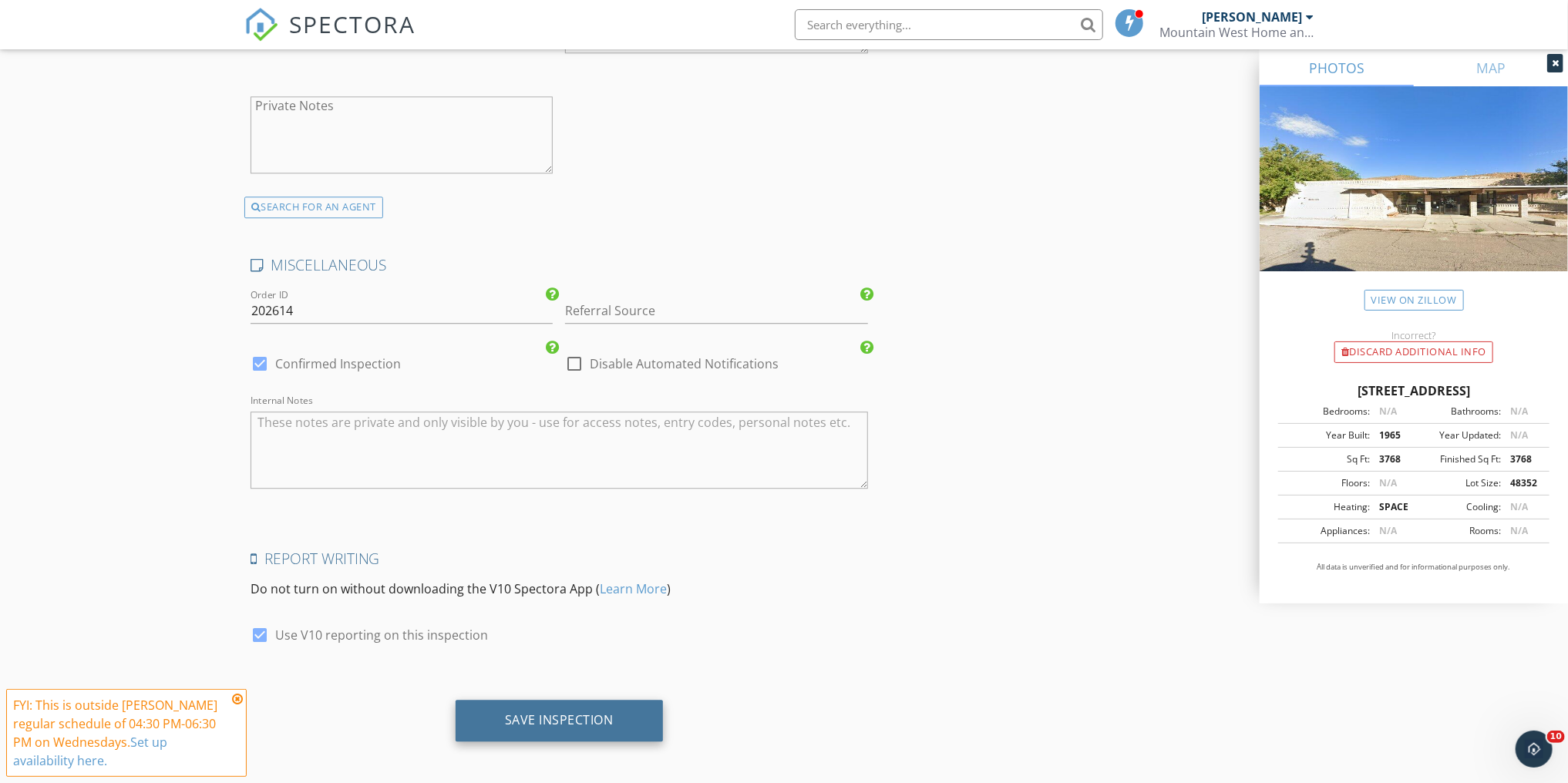
click at [561, 715] on div "Save Inspection" at bounding box center [559, 719] width 109 height 15
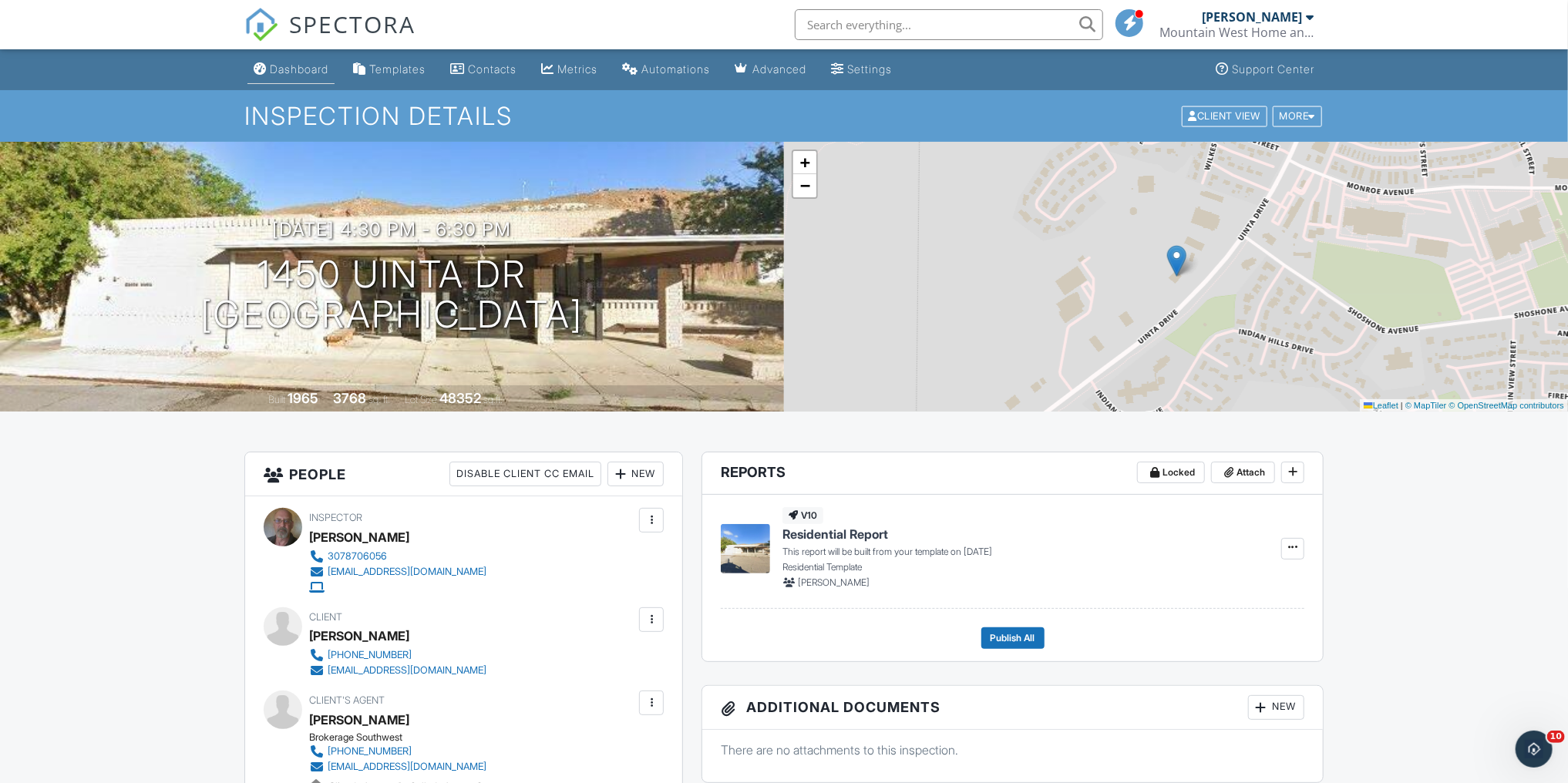
click at [329, 76] on link "Dashboard" at bounding box center [291, 70] width 87 height 29
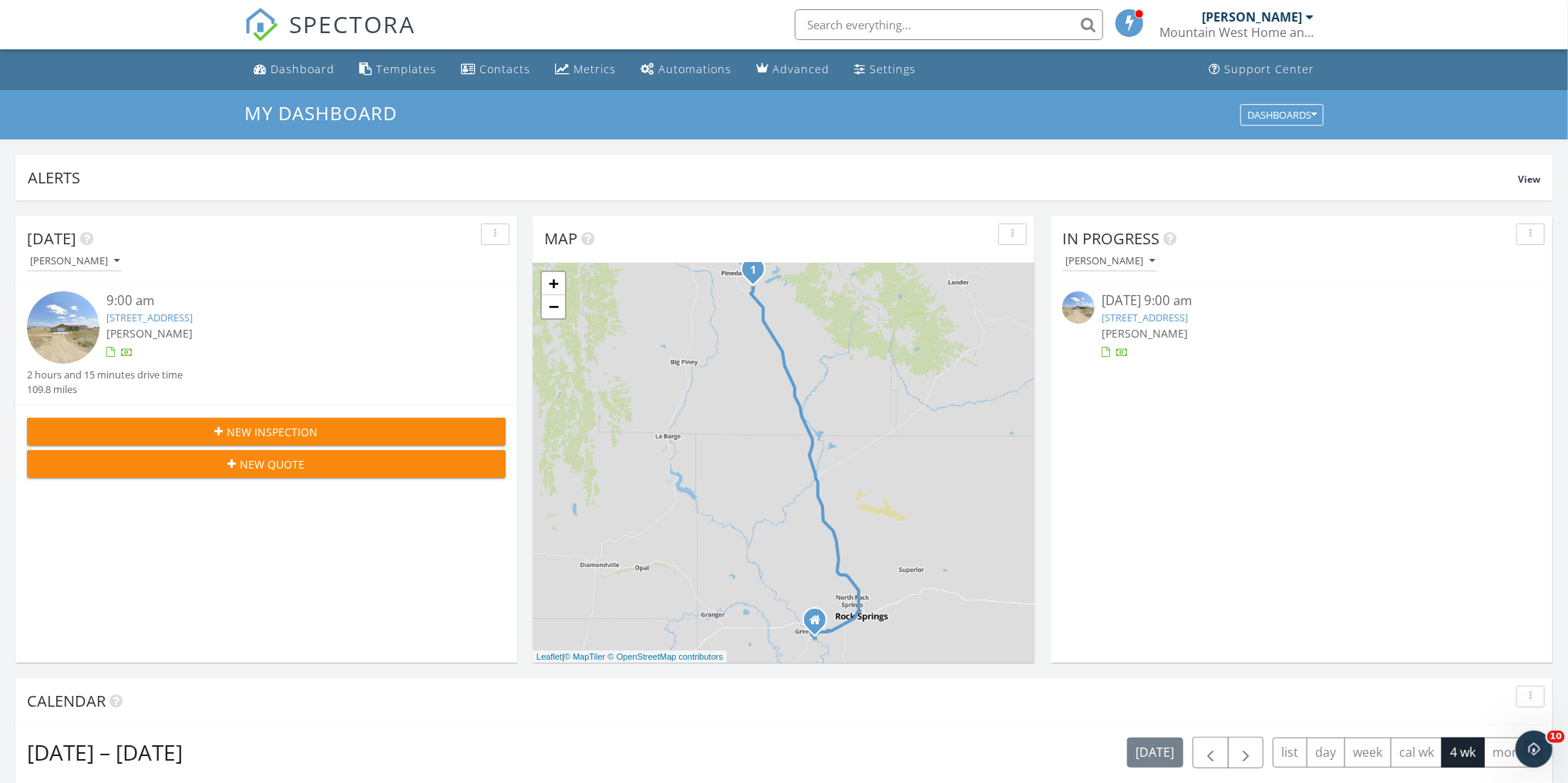
click at [1189, 315] on link "14 Indianwood Trail, Pinedale, WY 82941" at bounding box center [1146, 317] width 87 height 14
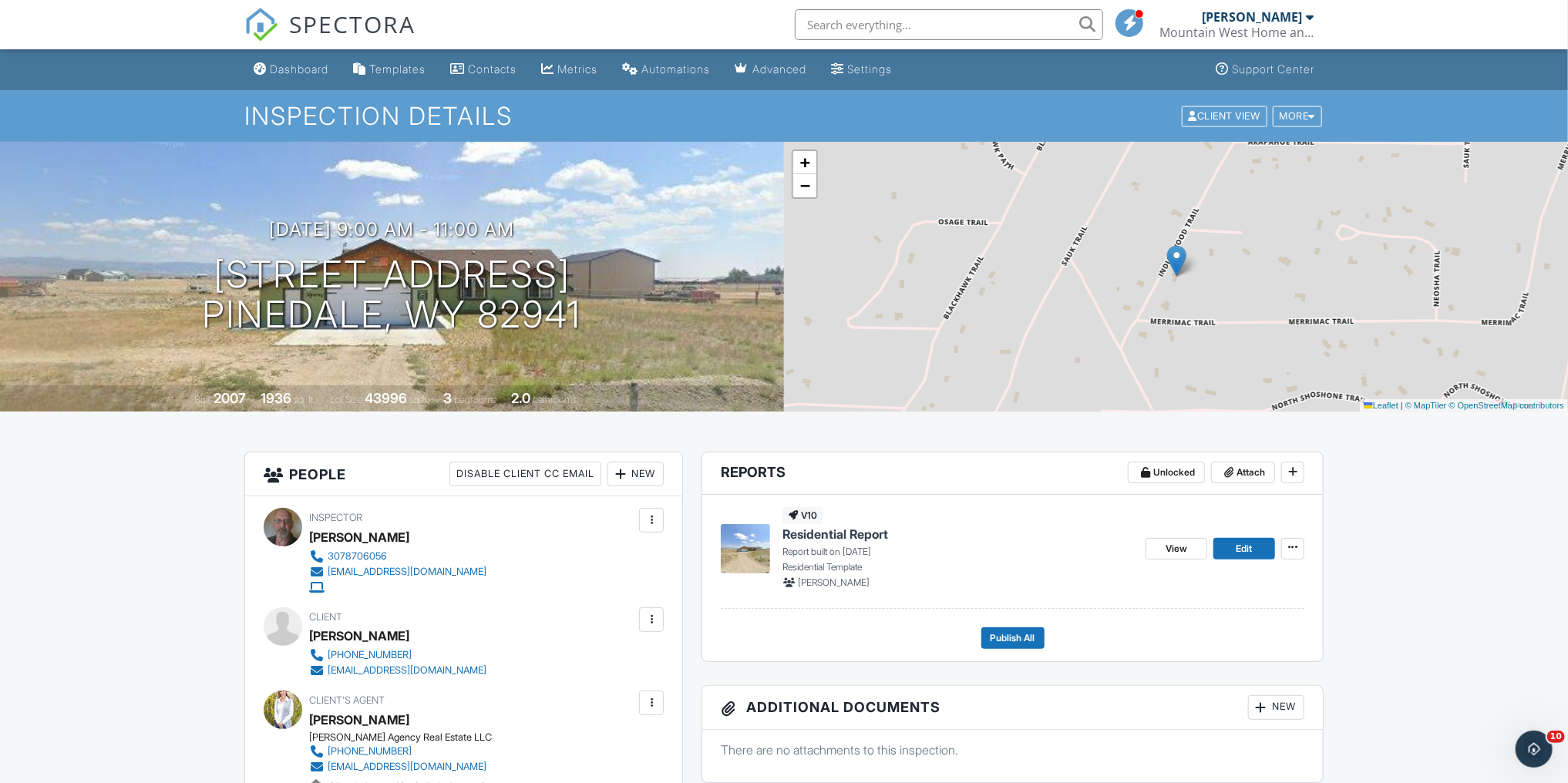
click at [845, 535] on span "Residential Report" at bounding box center [835, 533] width 106 height 17
